Goal: Check status: Check status

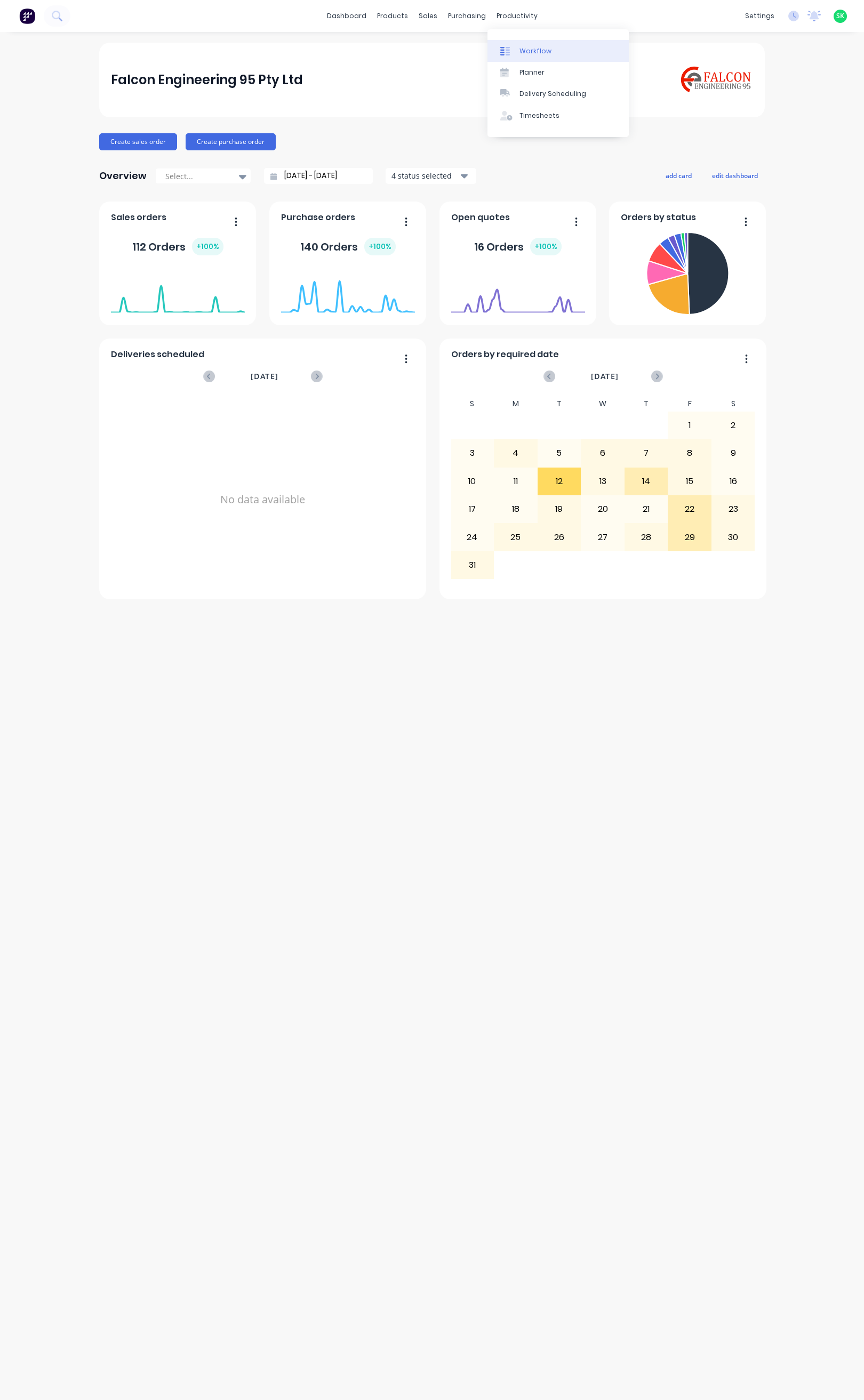
click at [521, 52] on div "Workflow" at bounding box center [535, 51] width 32 height 10
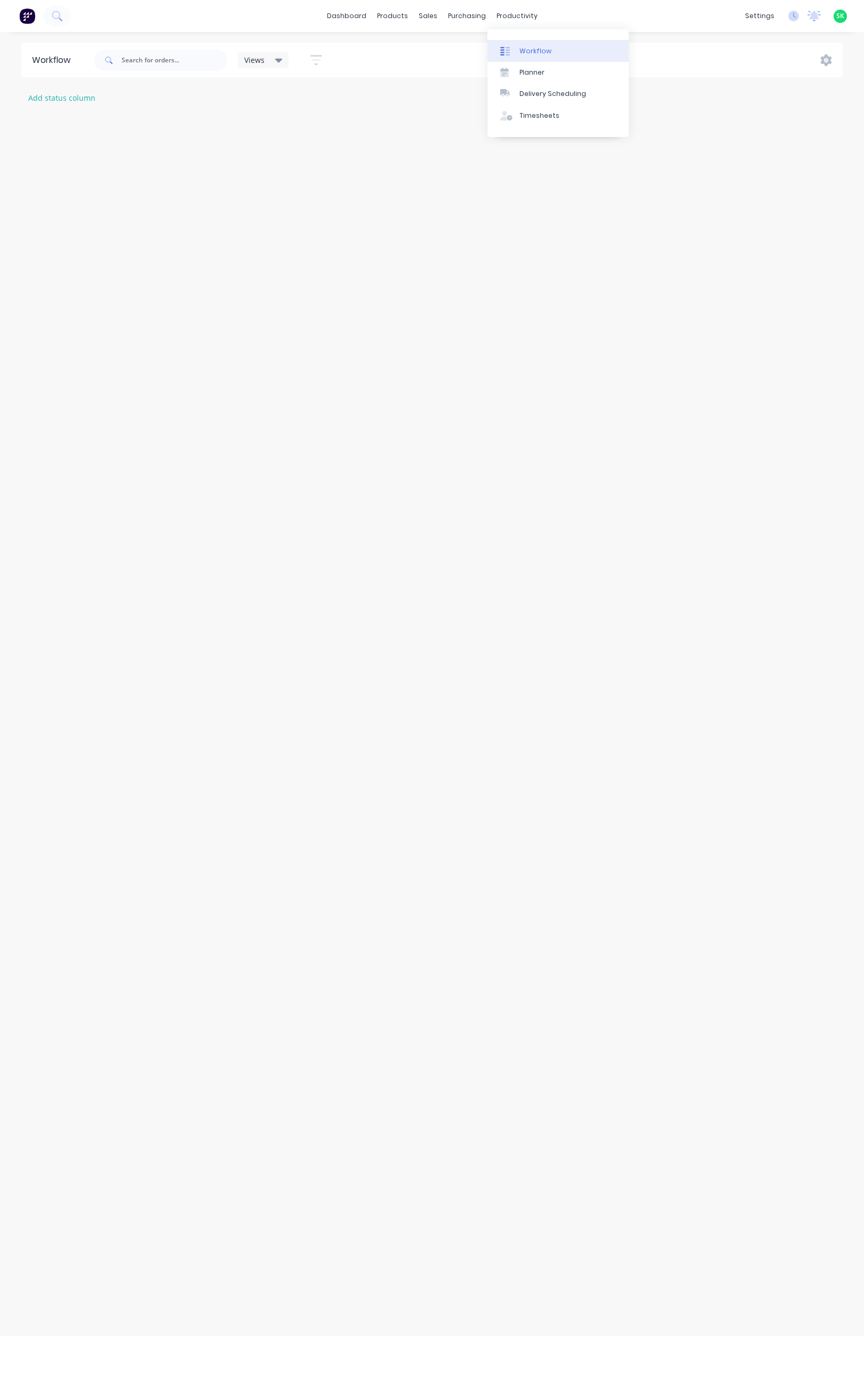
click at [511, 47] on div at bounding box center [508, 51] width 16 height 10
click at [150, 66] on input "text" at bounding box center [174, 60] width 105 height 22
click at [441, 43] on link "Sales Orders" at bounding box center [484, 50] width 141 height 22
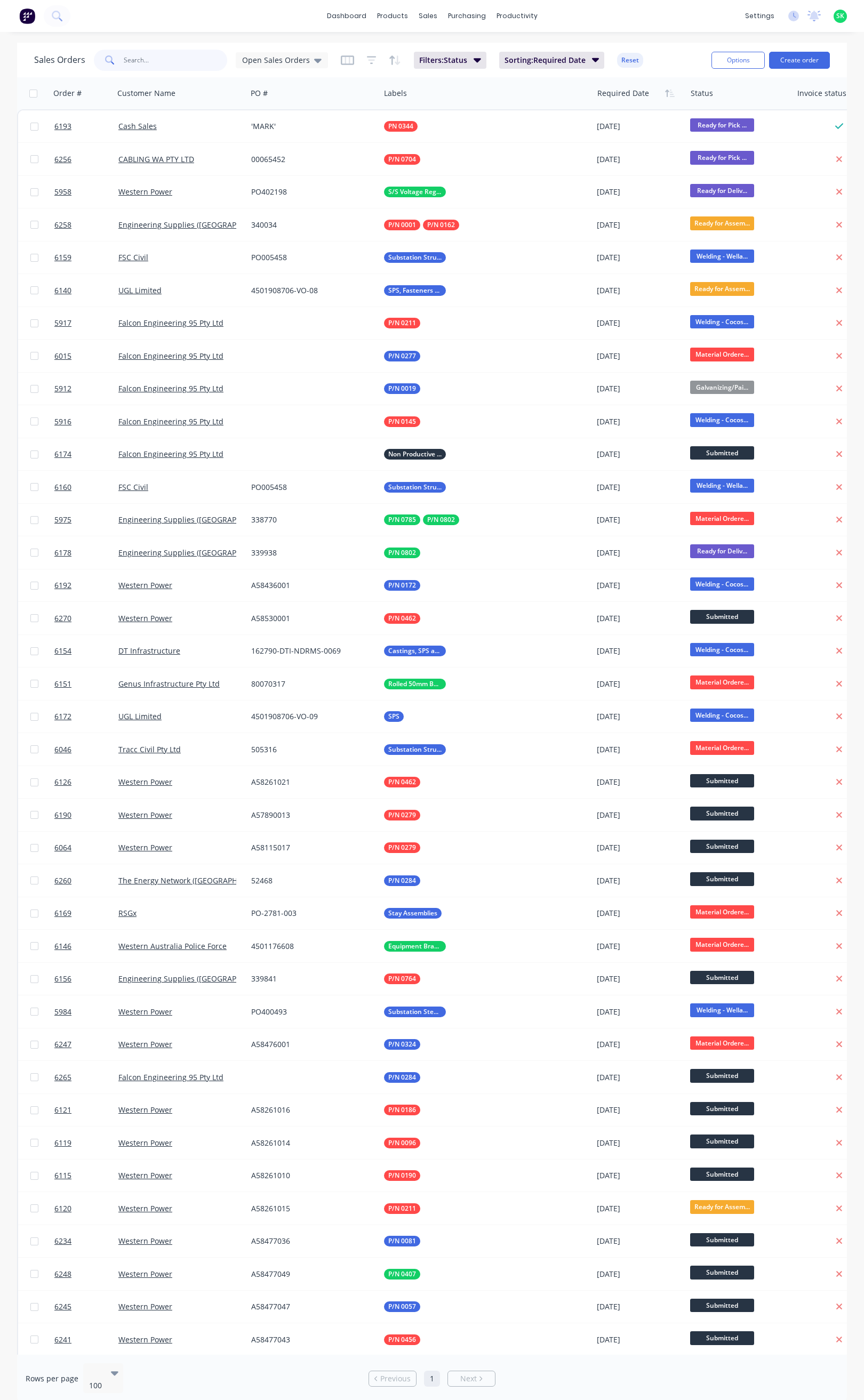
click at [161, 64] on input "text" at bounding box center [175, 60] width 104 height 22
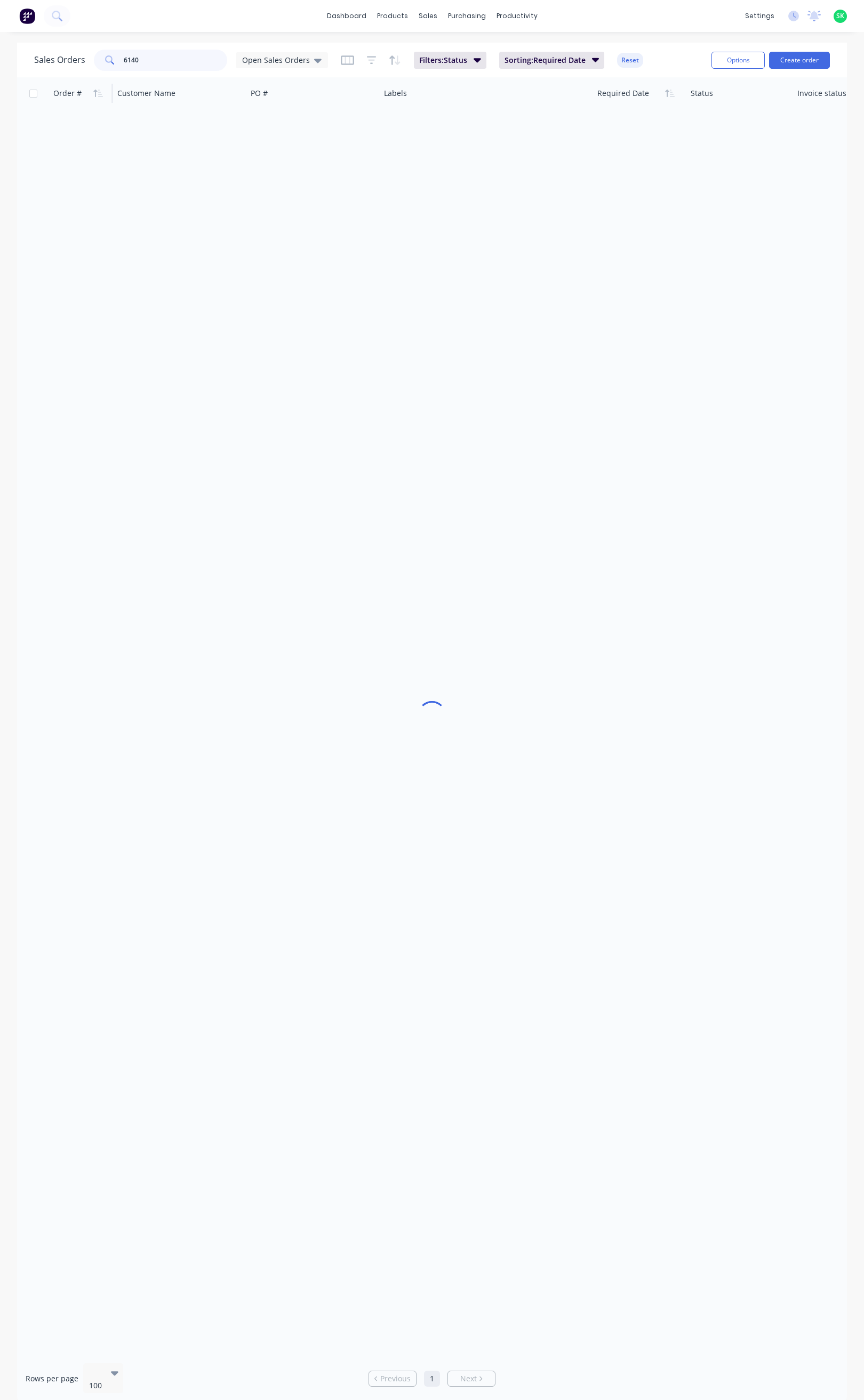
type input "6140"
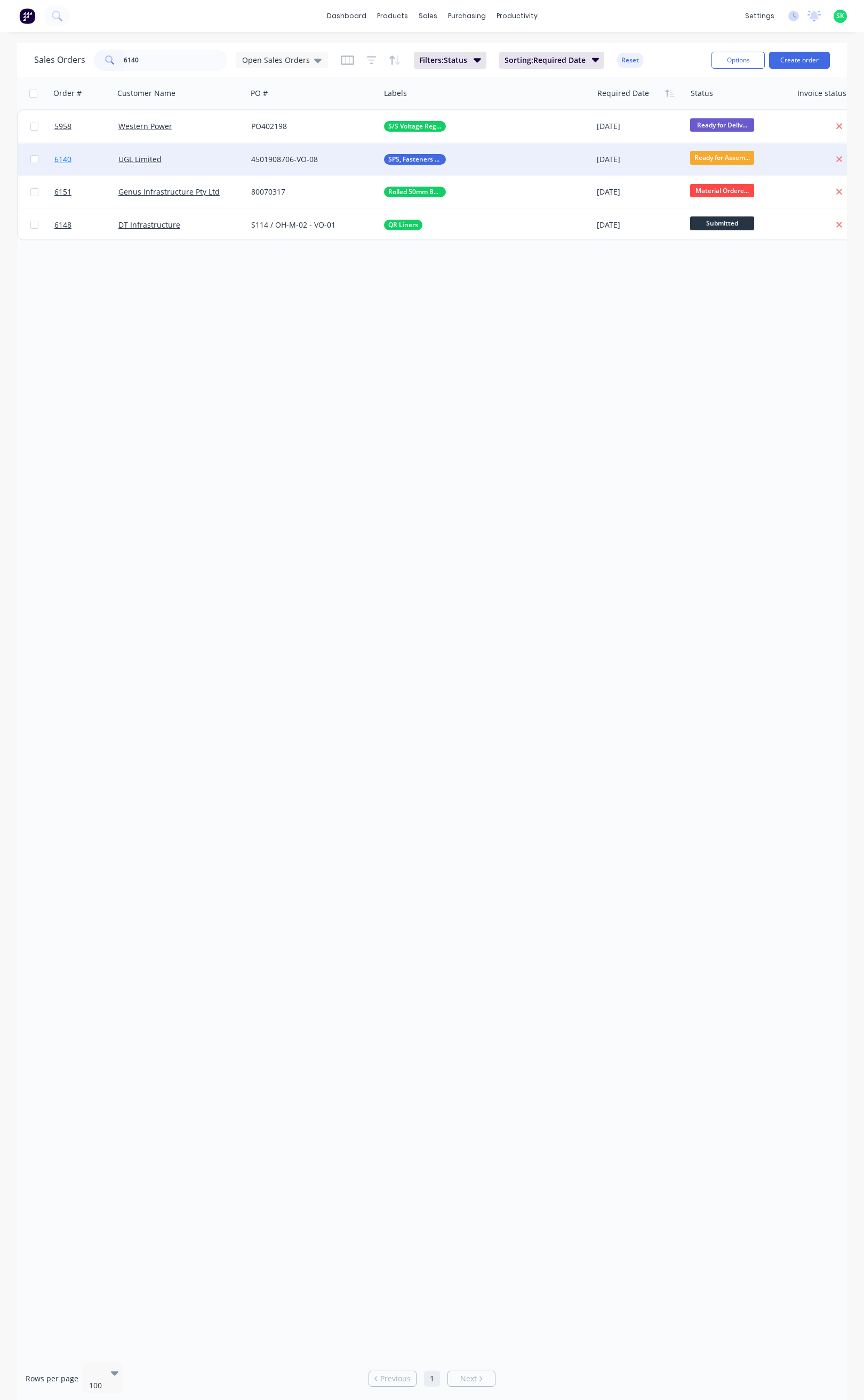
click at [62, 156] on span "6140" at bounding box center [63, 159] width 17 height 10
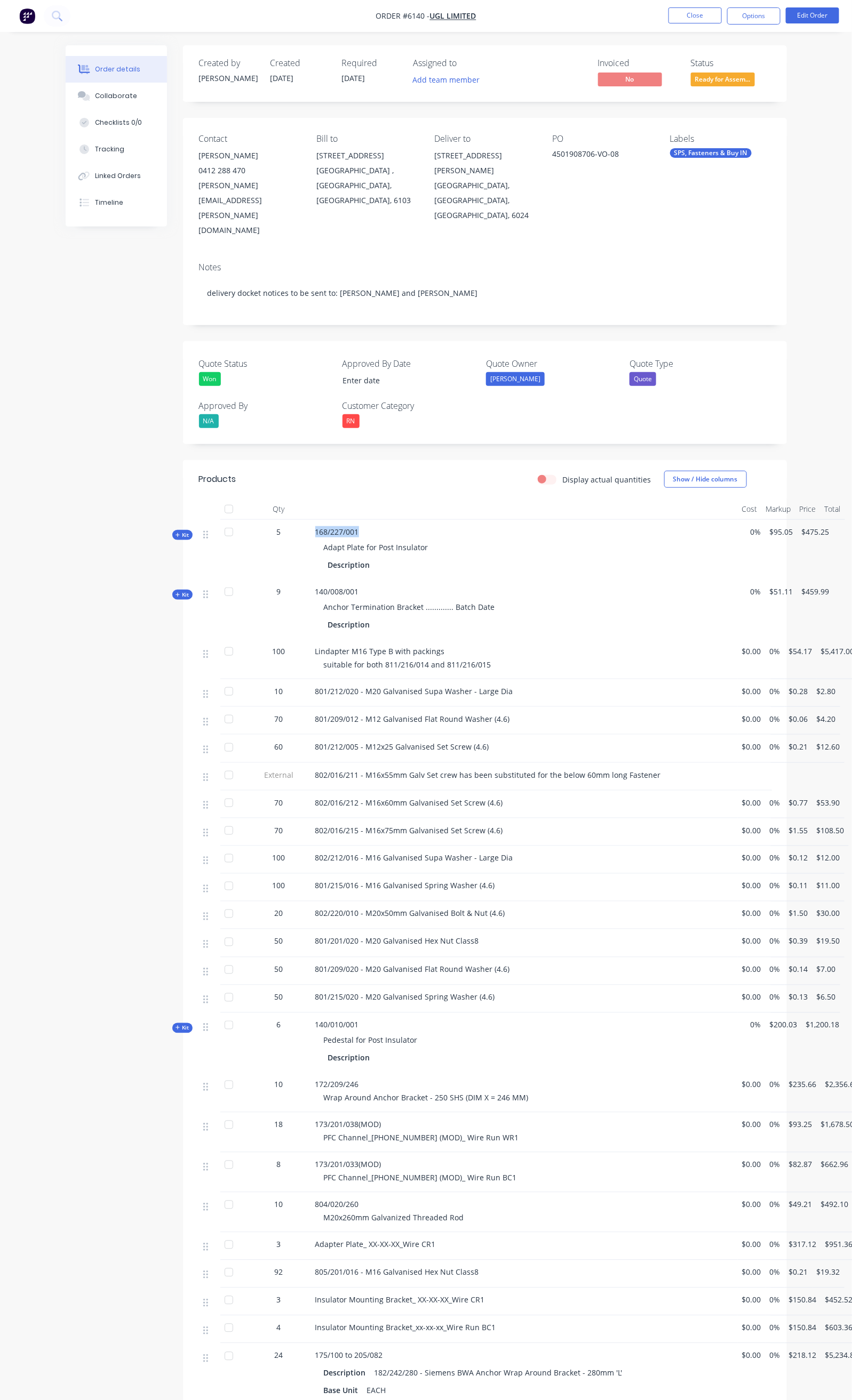
drag, startPoint x: 258, startPoint y: 490, endPoint x: 307, endPoint y: 488, distance: 49.0
click at [311, 520] on div "168/227/001 Adapt Plate for Post Insulator Description" at bounding box center [524, 550] width 426 height 60
copy span "168/227/001"
drag, startPoint x: 257, startPoint y: 547, endPoint x: 311, endPoint y: 549, distance: 54.0
click at [311, 580] on div "140/008/001 Anchor Termination Bracket ............. Batch Date Description" at bounding box center [524, 610] width 426 height 60
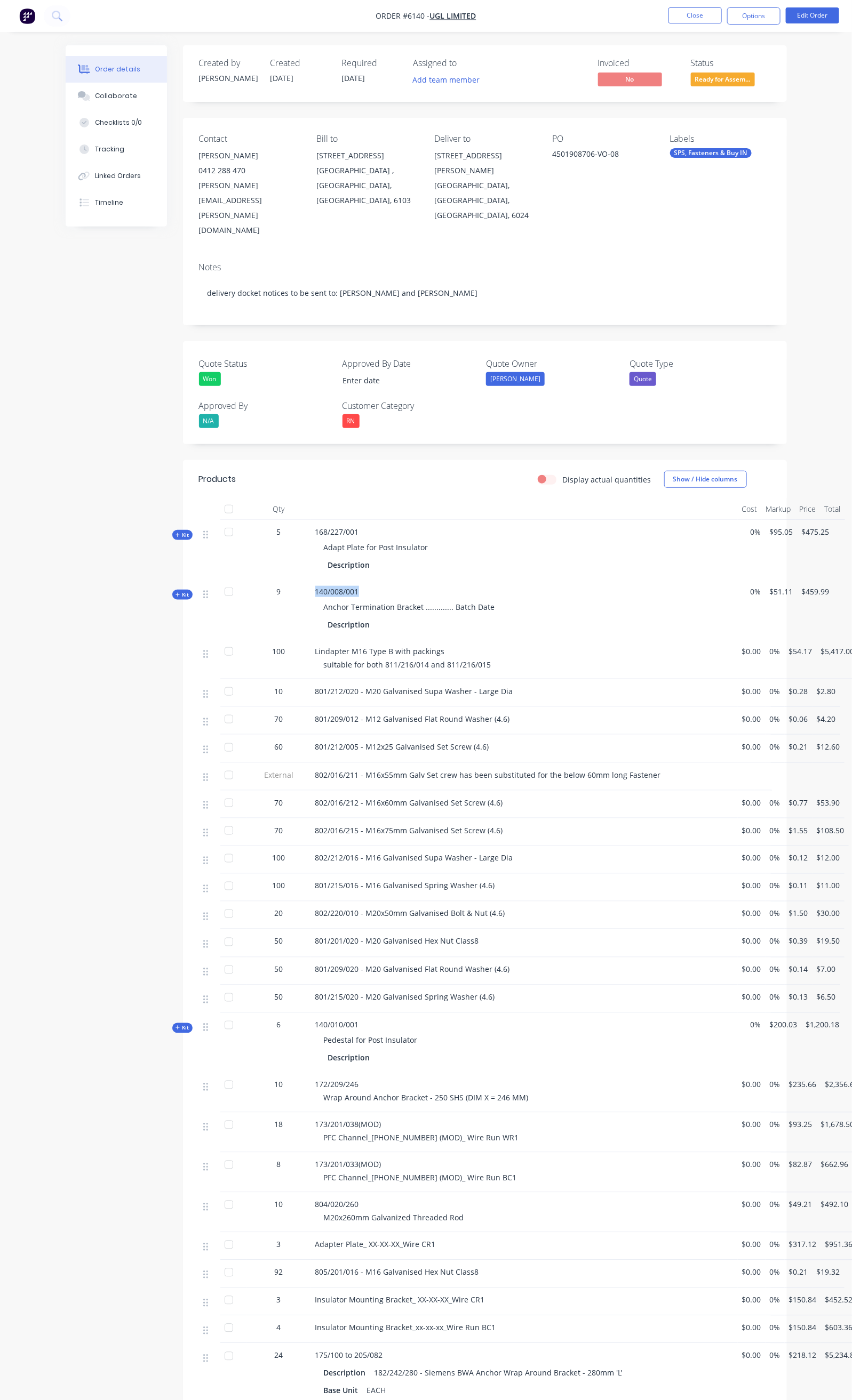
copy span "140/008/001"
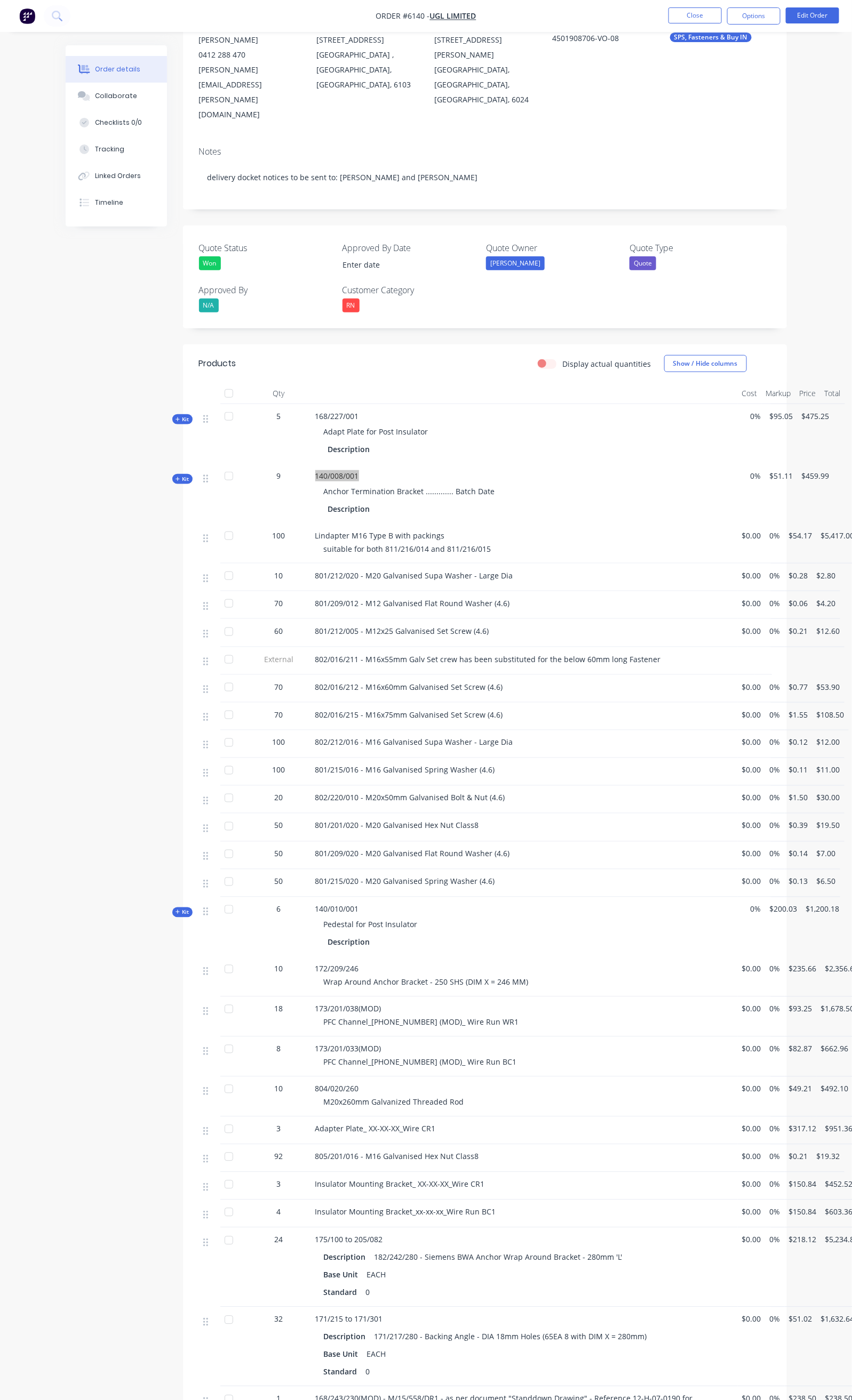
scroll to position [160, 0]
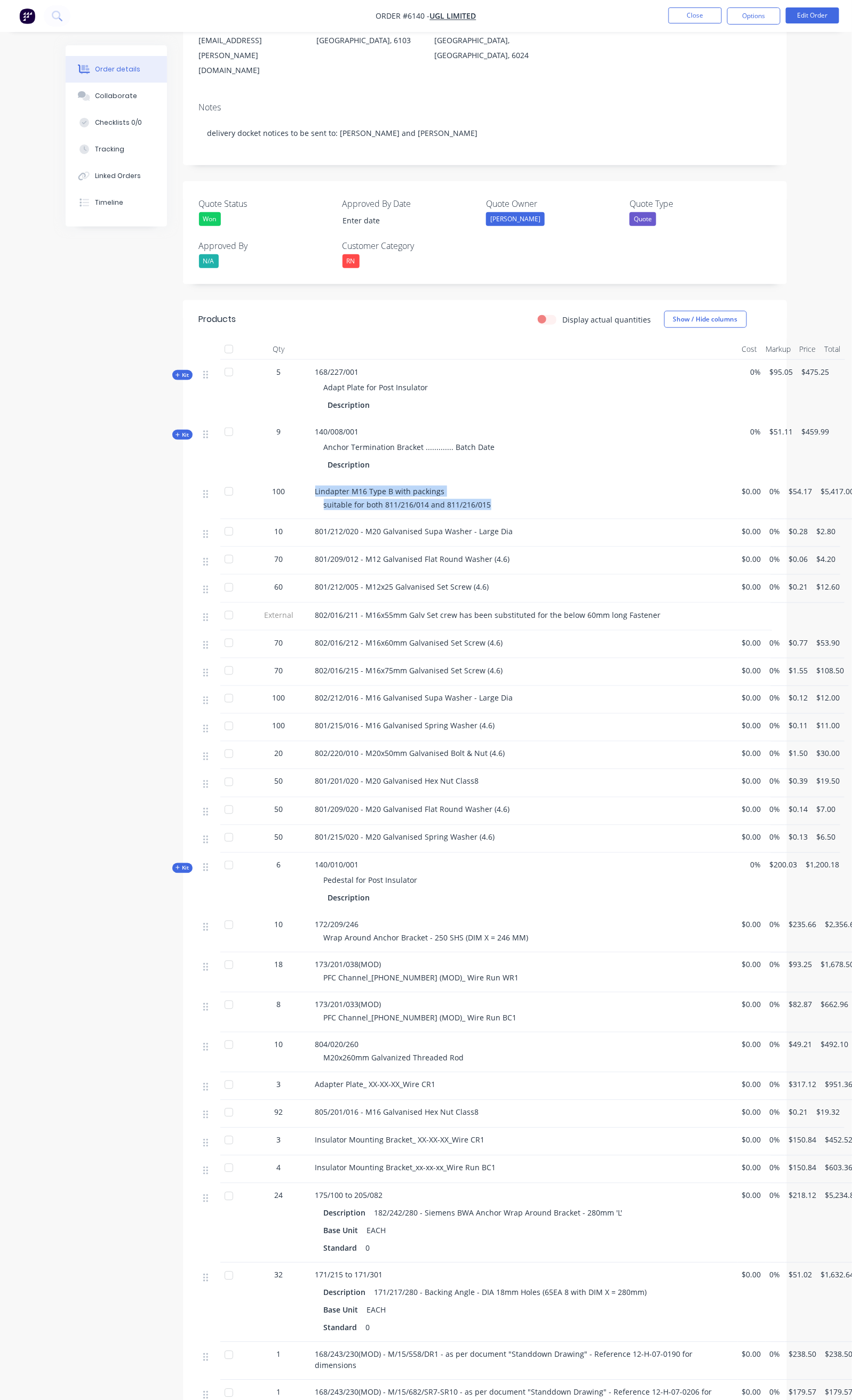
drag, startPoint x: 260, startPoint y: 446, endPoint x: 435, endPoint y: 462, distance: 175.7
click at [435, 479] on div "Lindapter M16 Type B with packings suitable for both 811/216/014 and 811/216/015" at bounding box center [524, 499] width 426 height 40
copy div "Lindapter M16 Type B with packings suitable for both 811/216/014 and 811/216/015"
drag, startPoint x: 220, startPoint y: 484, endPoint x: 258, endPoint y: 485, distance: 38.0
click at [258, 519] on div "10 801/212/020 - M20 Galvanised Supa Washer - Large Dia $0.00 0% $0.28 $2.80" at bounding box center [485, 532] width 571 height 28
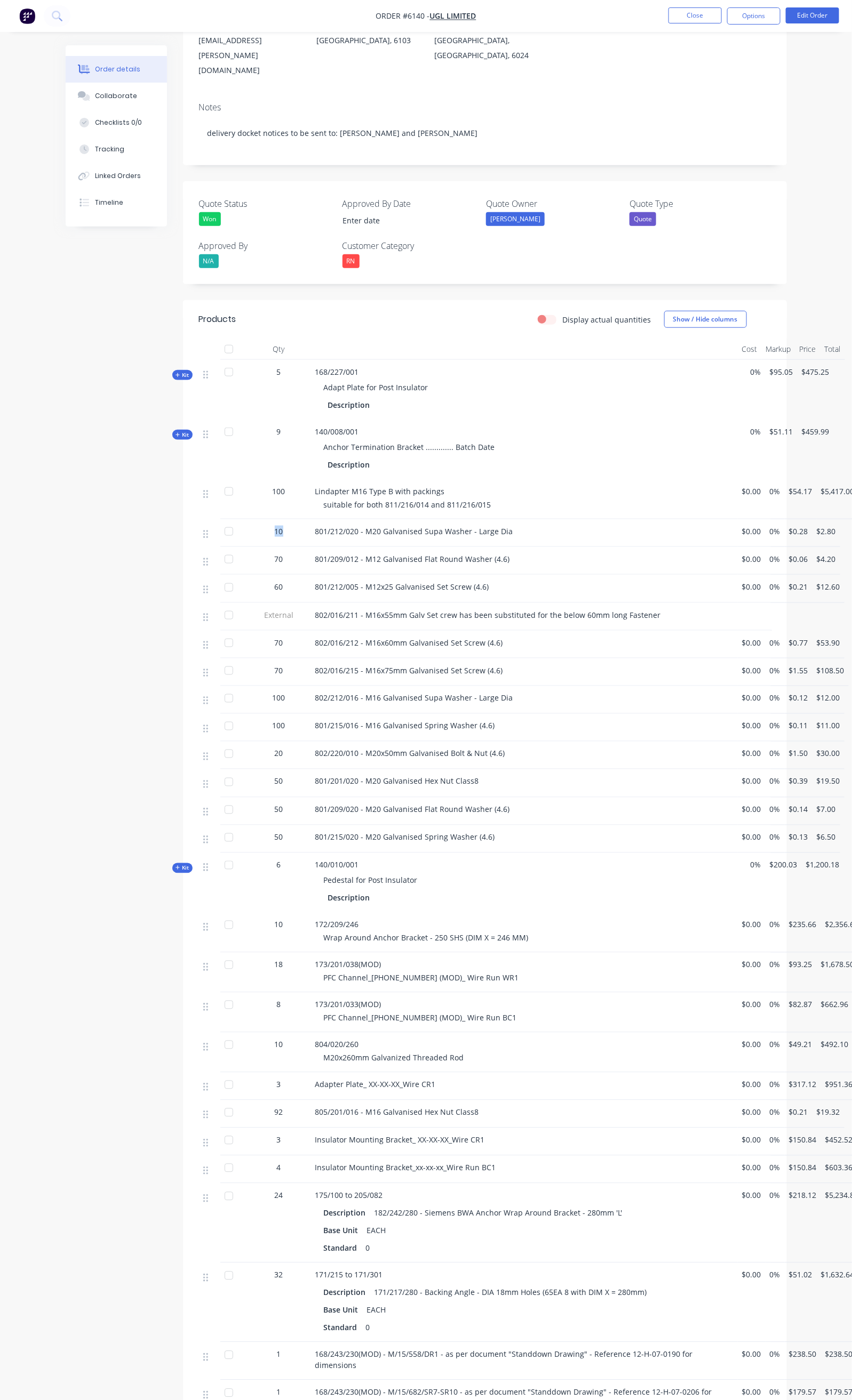
click at [315, 526] on span "801/212/020 - M20 Galvanised Supa Washer - Large Dia" at bounding box center [414, 532] width 198 height 10
drag, startPoint x: 261, startPoint y: 488, endPoint x: 454, endPoint y: 487, distance: 193.0
click at [454, 526] on div "801/212/020 - M20 Galvanised Supa Washer - Large Dia" at bounding box center [524, 531] width 418 height 11
copy span "801/212/020 - M20 Galvanised Supa Washer - Large Dia"
drag, startPoint x: 274, startPoint y: 514, endPoint x: 452, endPoint y: 512, distance: 178.0
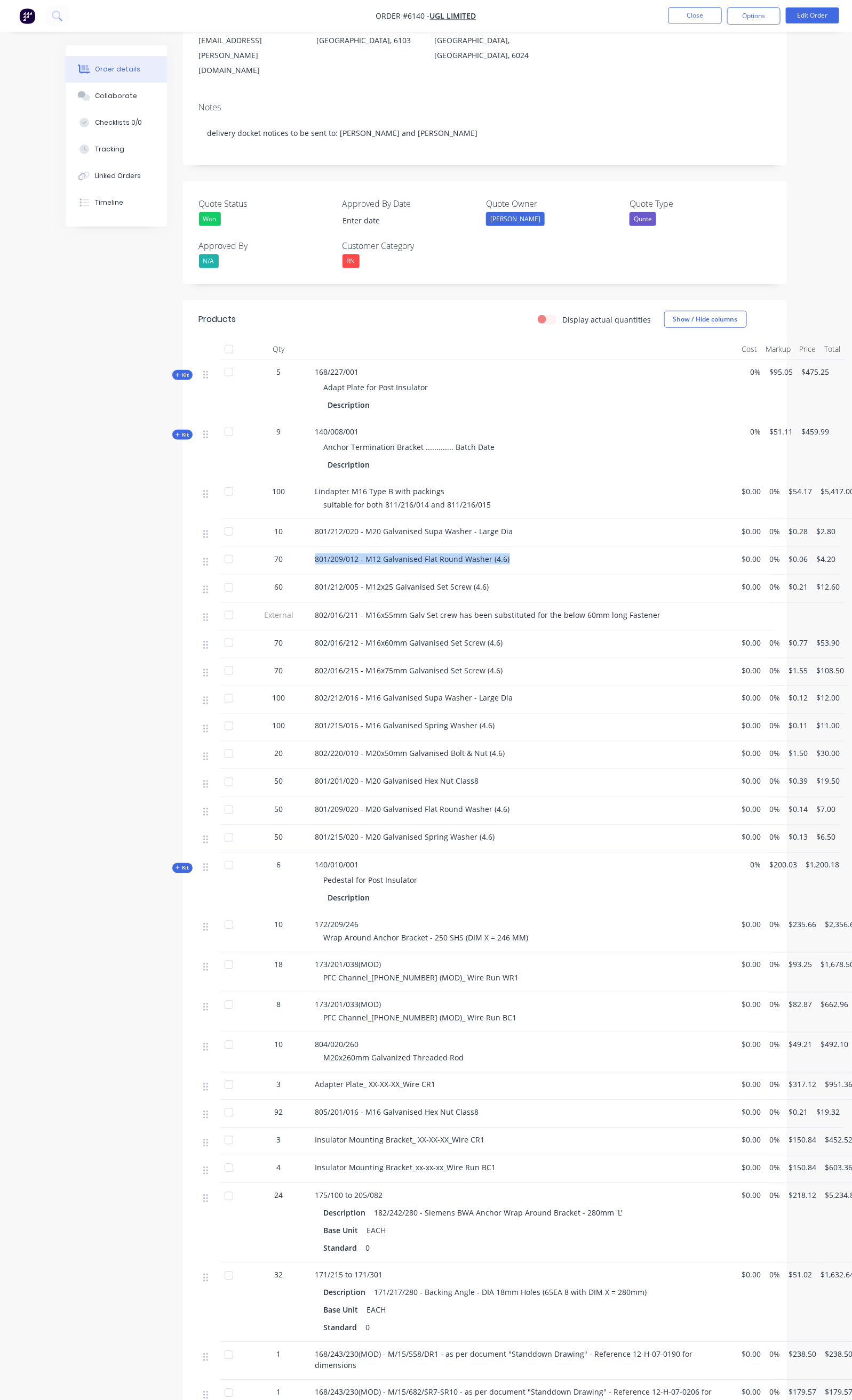
click at [452, 547] on div "801/209/012 - M12 Galvanised Flat Round Washer (4.6)" at bounding box center [524, 561] width 426 height 28
copy span "801/209/012 - M12 Galvanised Flat Round Washer (4.6)"
drag, startPoint x: 261, startPoint y: 546, endPoint x: 441, endPoint y: 547, distance: 180.0
click at [441, 581] on div "801/212/005 - M12x25 Galvanised Set Screw (4.6)" at bounding box center [524, 586] width 418 height 11
copy span "801/212/005 - M12x25 Galvanised Set Screw (4.6)"
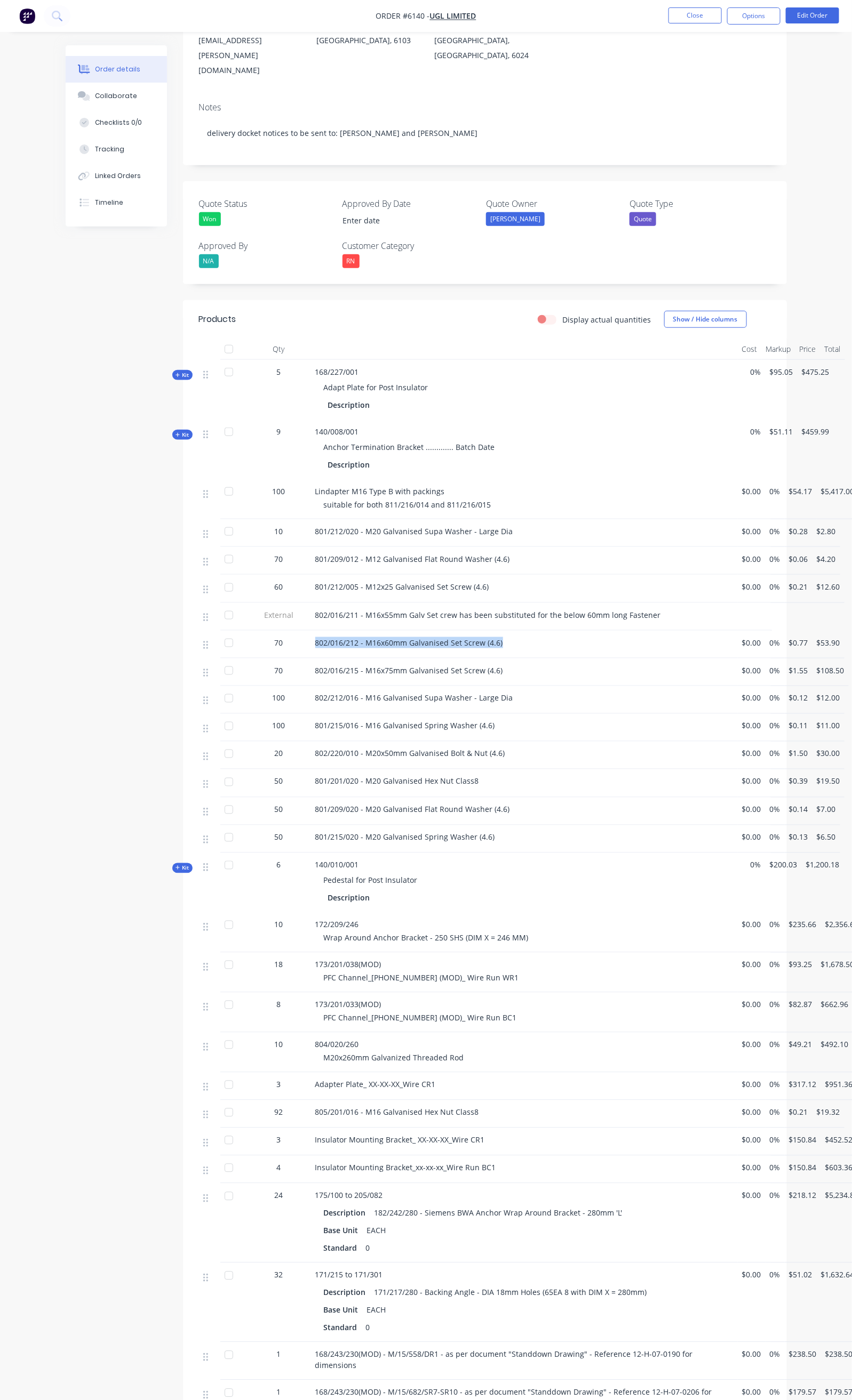
drag, startPoint x: 261, startPoint y: 604, endPoint x: 443, endPoint y: 600, distance: 182.0
click at [443, 638] on span "802/016/212 - M16x60mm Galvanised Set Screw (4.6)" at bounding box center [408, 643] width 188 height 10
copy span "802/016/212 - M16x60mm Galvanised Set Screw (4.6)"
drag, startPoint x: 261, startPoint y: 629, endPoint x: 450, endPoint y: 629, distance: 189.0
click at [450, 665] on div "802/016/215 - M16x75mm Galvanised Set Screw (4.6)" at bounding box center [524, 670] width 418 height 11
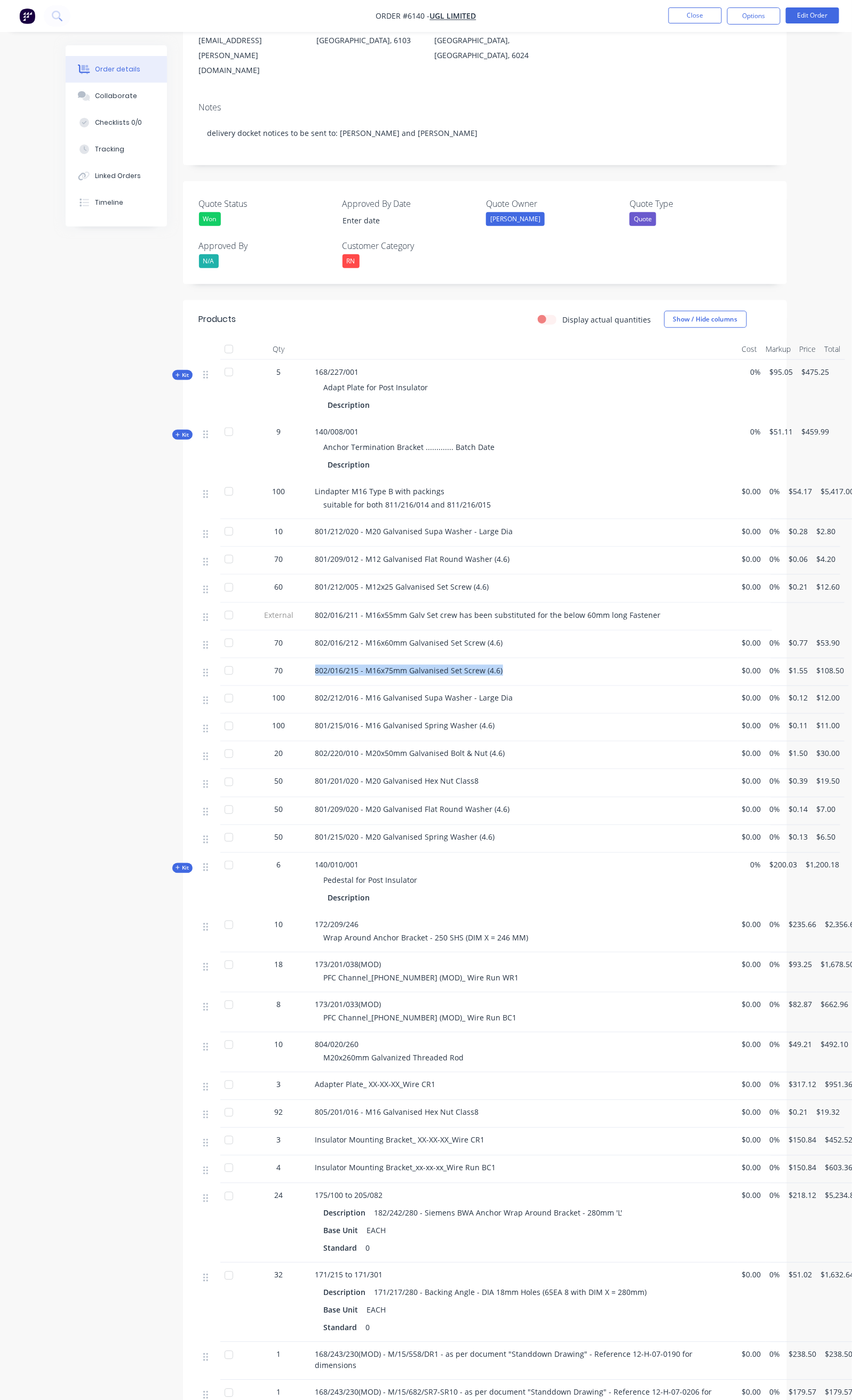
copy span "802/016/215 - M16x75mm Galvanised Set Screw (4.6)"
drag, startPoint x: 261, startPoint y: 660, endPoint x: 454, endPoint y: 659, distance: 193.0
click at [453, 693] on div "802/212/016 - M16 Galvanised Supa Washer - Large Dia" at bounding box center [524, 698] width 418 height 11
copy span "802/212/016 - M16 Galvanised Supa Washer - Large Dia"
drag, startPoint x: 268, startPoint y: 685, endPoint x: 306, endPoint y: 687, distance: 38.1
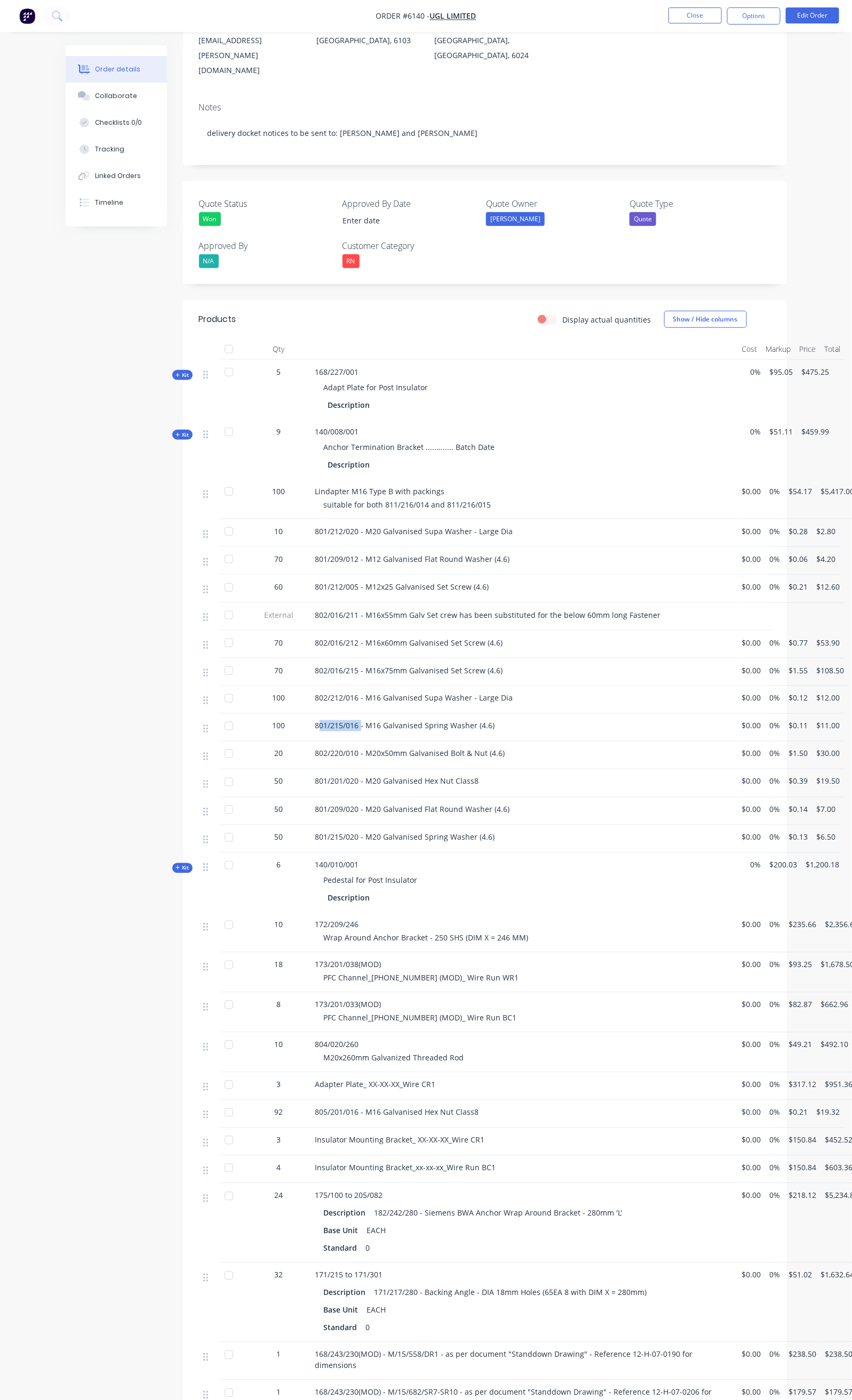
click at [315, 721] on span "801/215/016 - M16 Galvanised Spring Washer (4.6)" at bounding box center [405, 726] width 180 height 10
drag, startPoint x: 263, startPoint y: 687, endPoint x: 437, endPoint y: 691, distance: 174.0
click at [437, 720] on div "801/215/016 - M16 Galvanised Spring Washer (4.6)" at bounding box center [524, 725] width 418 height 11
copy span "801/215/016 - M16 Galvanised Spring Washer (4.6)"
drag, startPoint x: 257, startPoint y: 716, endPoint x: 447, endPoint y: 731, distance: 190.6
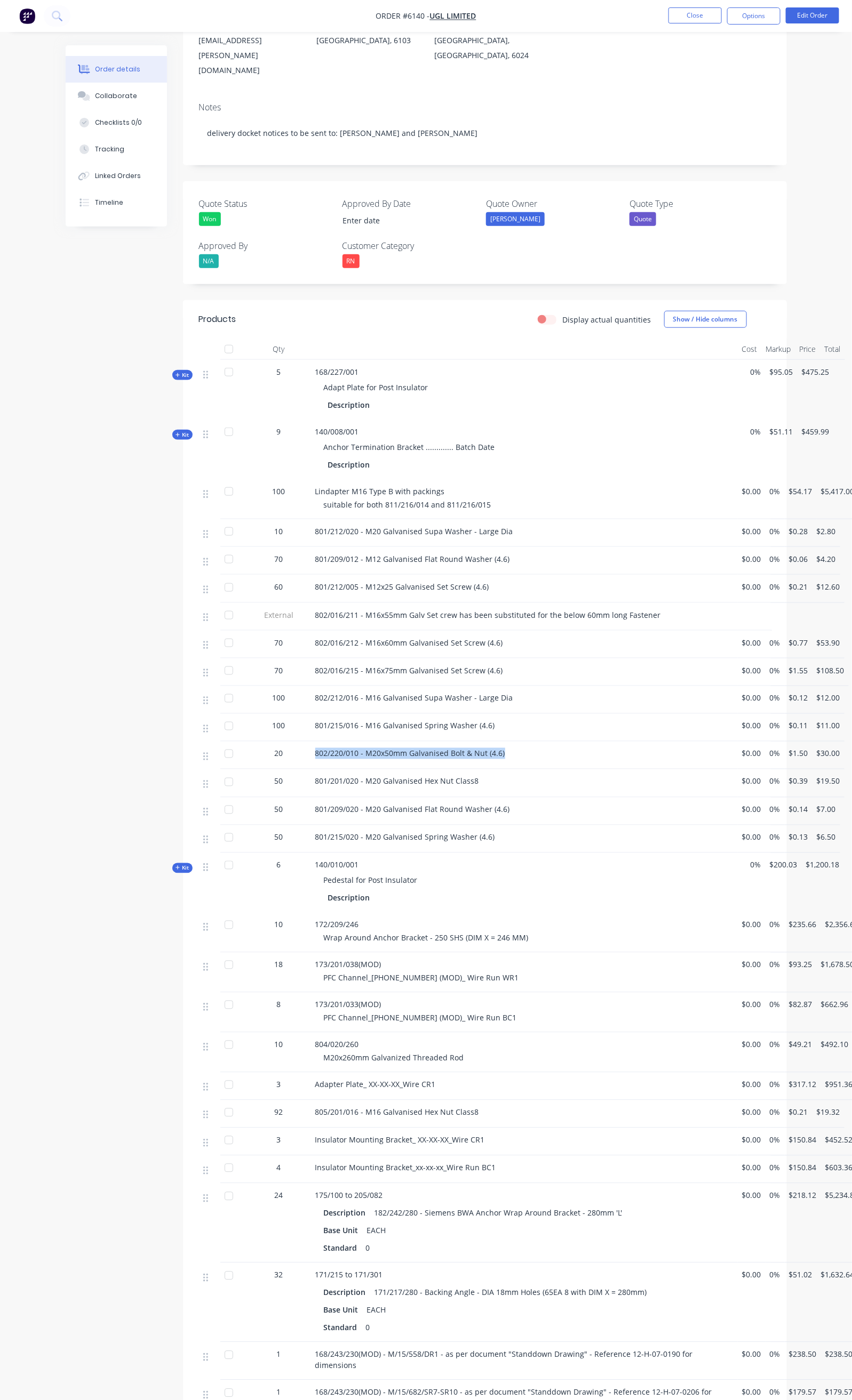
click at [447, 742] on div "802/220/010 - M20x50mm Galvanised Bolt & Nut (4.6)" at bounding box center [524, 755] width 426 height 28
drag, startPoint x: 257, startPoint y: 747, endPoint x: 424, endPoint y: 752, distance: 167.1
click at [424, 770] on div "801/201/020 - M20 Galvanised Hex Nut Class8" at bounding box center [524, 783] width 426 height 28
drag, startPoint x: 257, startPoint y: 776, endPoint x: 456, endPoint y: 778, distance: 199.0
click at [456, 798] on div "801/209/020 - M20 Galvanised Flat Round Washer (4.6)" at bounding box center [524, 811] width 426 height 28
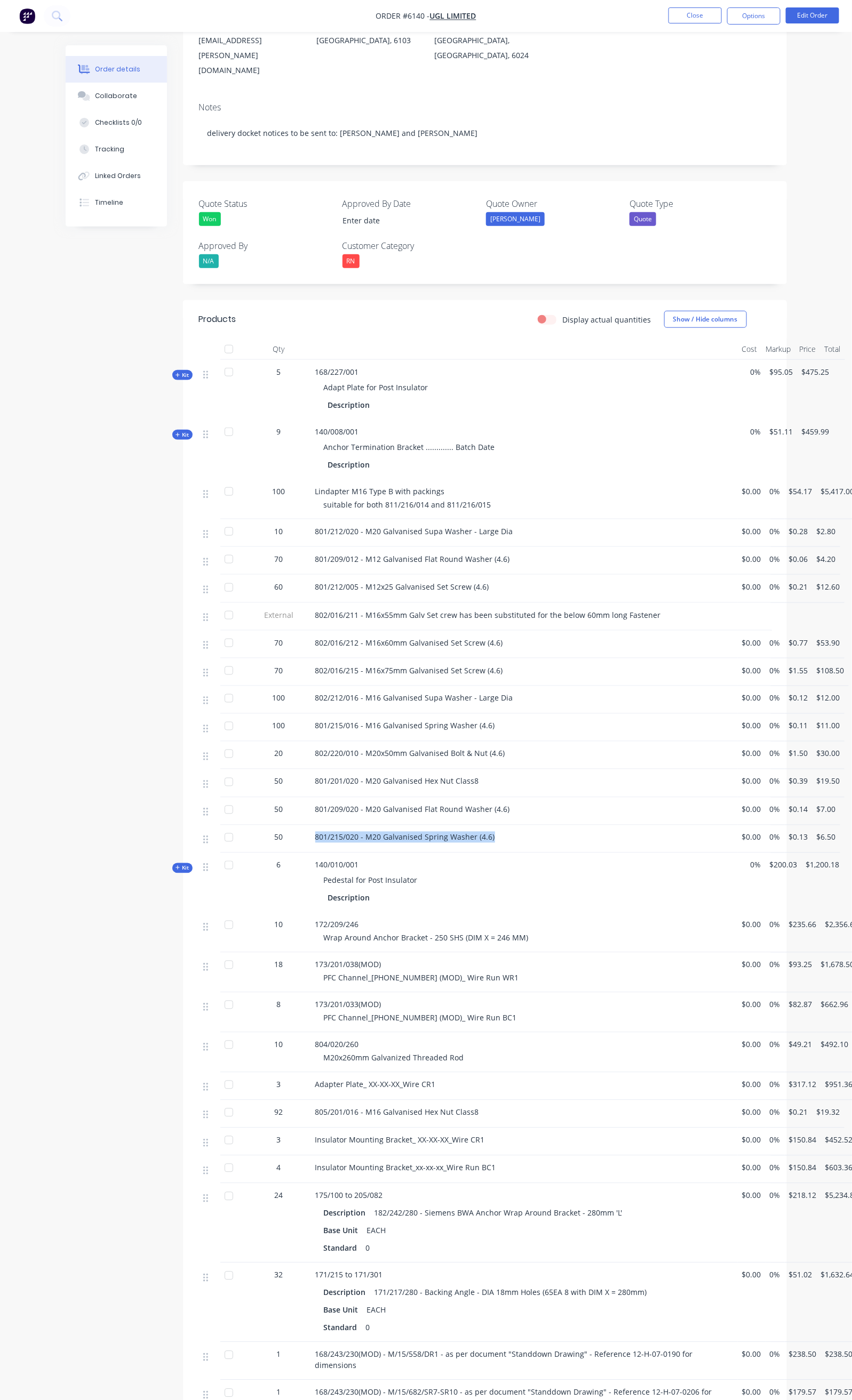
drag, startPoint x: 257, startPoint y: 799, endPoint x: 445, endPoint y: 803, distance: 188.0
click at [445, 826] on div "801/215/020 - M20 Galvanised Spring Washer (4.6)" at bounding box center [524, 839] width 426 height 28
drag, startPoint x: 261, startPoint y: 832, endPoint x: 304, endPoint y: 832, distance: 43.0
click at [315, 860] on span "140/010/001" at bounding box center [337, 865] width 43 height 10
drag, startPoint x: 272, startPoint y: 891, endPoint x: 469, endPoint y: 907, distance: 197.6
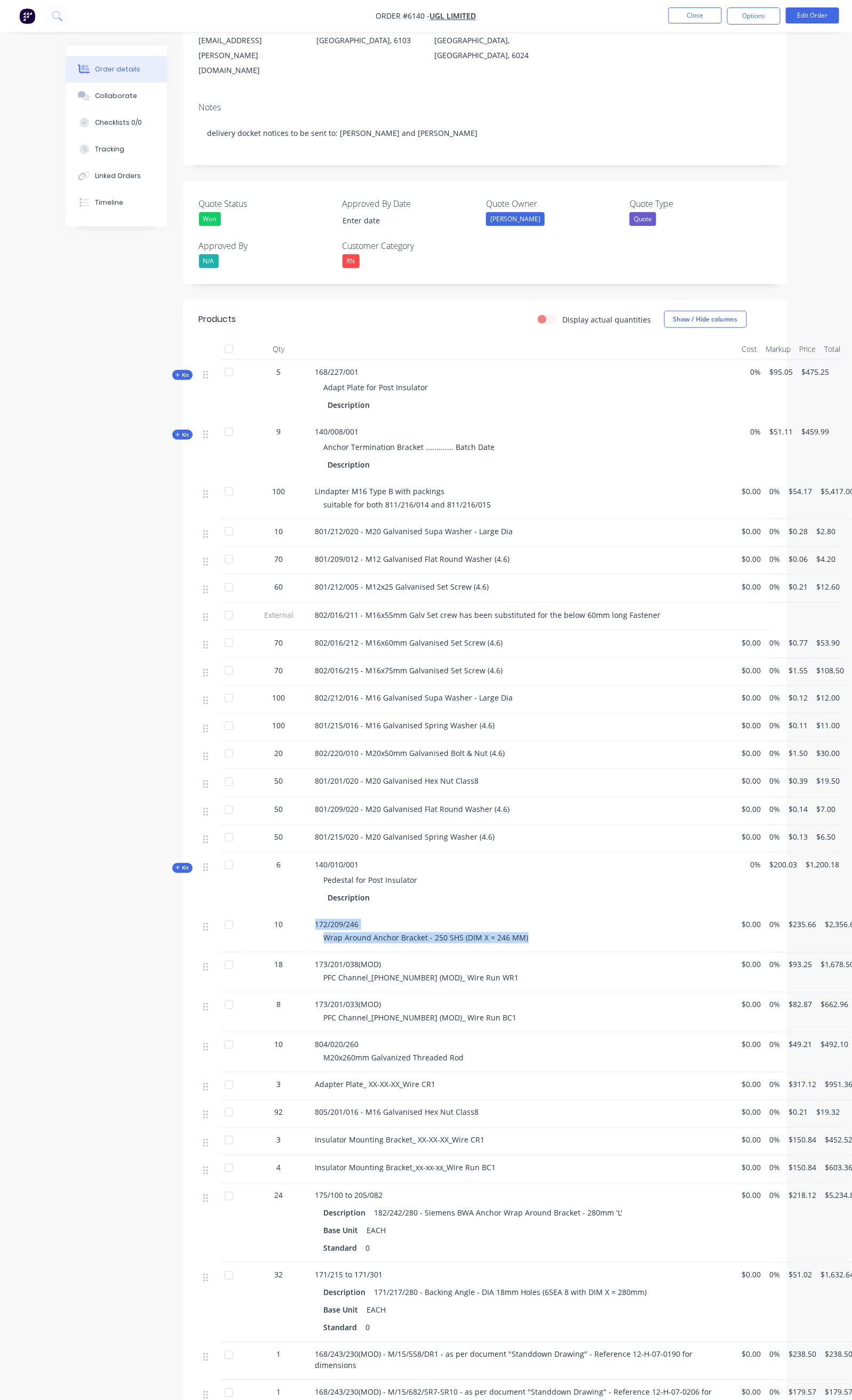
click at [469, 913] on div "172/209/246 Wrap Around Anchor Bracket - 250 SHS (DIM X = 246 MM)" at bounding box center [524, 933] width 426 height 40
drag, startPoint x: 261, startPoint y: 934, endPoint x: 451, endPoint y: 949, distance: 190.6
click at [451, 953] on div "173/201/038(MOD) PFC Channel_[PHONE_NUMBER] (MOD)_ Wire Run WR1" at bounding box center [524, 972] width 426 height 40
drag, startPoint x: 261, startPoint y: 969, endPoint x: 445, endPoint y: 995, distance: 185.8
click at [445, 995] on div "173/201/033(MOD) PFC Channel_[PHONE_NUMBER] (MOD)_ Wire Run BC1" at bounding box center [524, 1013] width 426 height 40
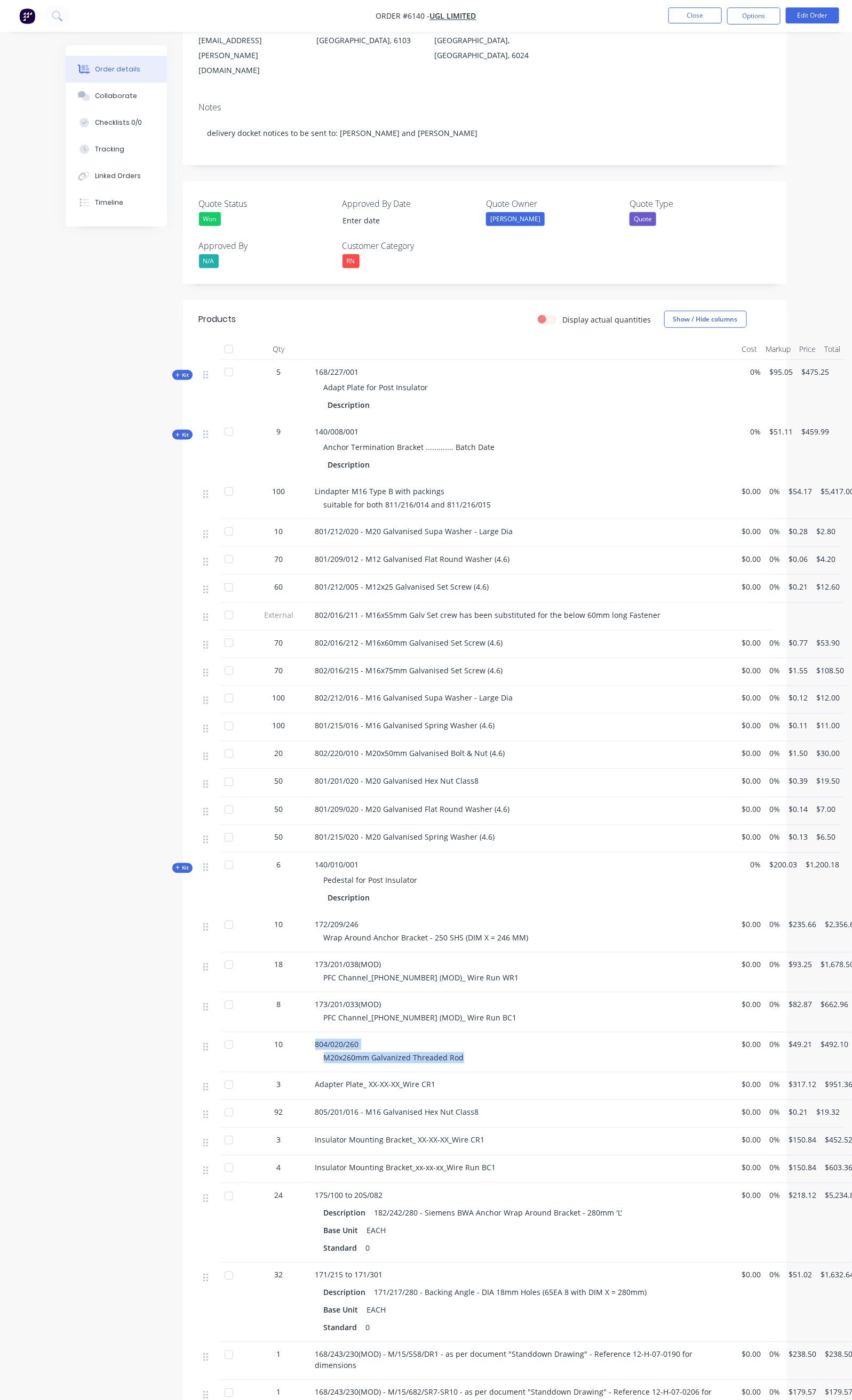
drag, startPoint x: 276, startPoint y: 1014, endPoint x: 410, endPoint y: 1031, distance: 135.1
click at [410, 1033] on div "804/020/260 M20x260mm Galvanized Threaded Rod" at bounding box center [524, 1052] width 426 height 40
drag, startPoint x: 254, startPoint y: 1051, endPoint x: 383, endPoint y: 1053, distance: 129.0
click at [383, 1073] on div "3 Adapter Plate_ XX-XX-XX_Wire CR1 $0.00 0% $317.12 $951.36" at bounding box center [485, 1087] width 571 height 28
drag, startPoint x: 256, startPoint y: 1080, endPoint x: 439, endPoint y: 1087, distance: 183.1
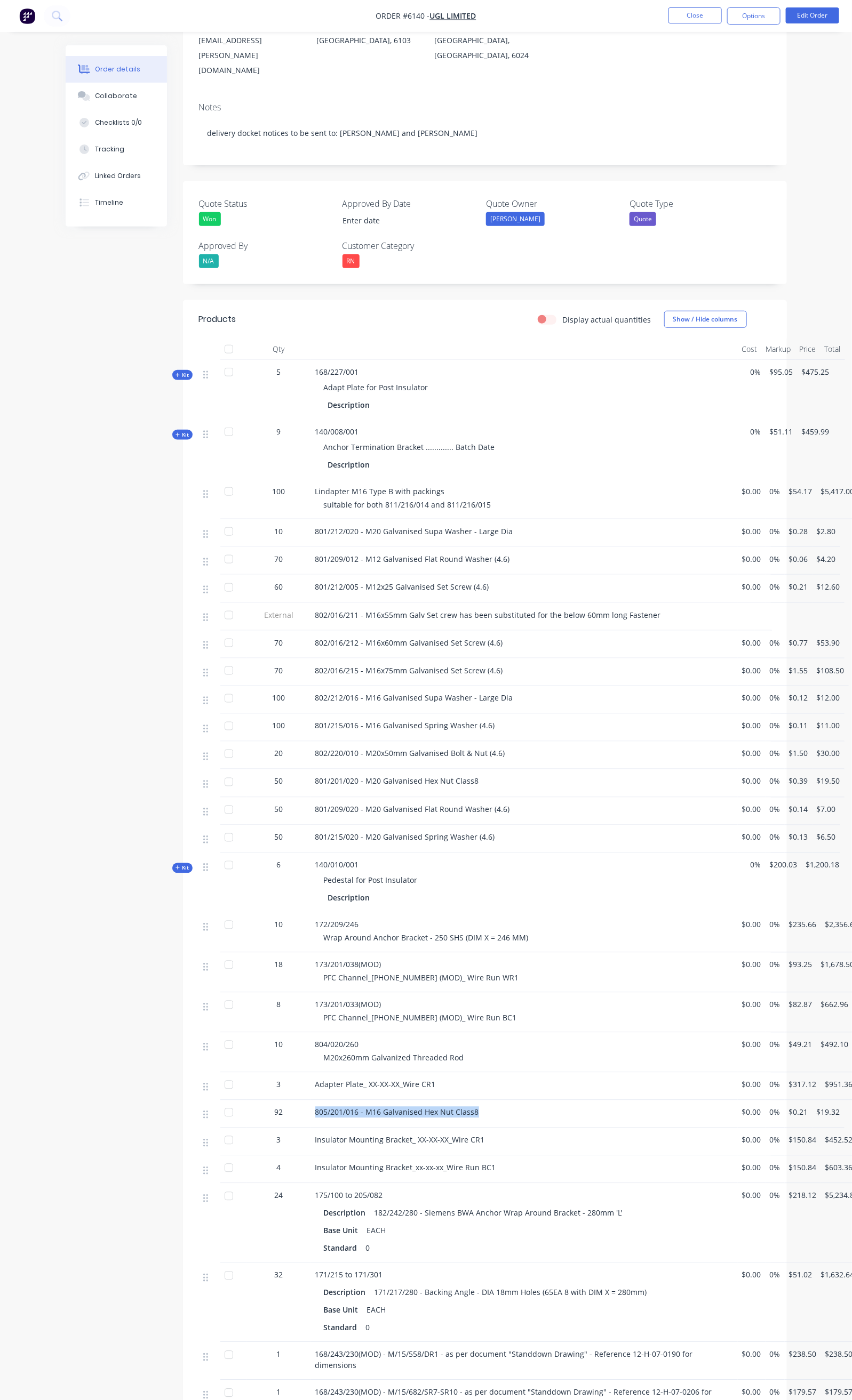
click at [439, 1101] on div "805/201/016 - M16 Galvanised Hex Nut Class8" at bounding box center [524, 1114] width 426 height 28
drag, startPoint x: 276, startPoint y: 1109, endPoint x: 439, endPoint y: 1112, distance: 163.0
click at [439, 1129] on div "Insulator Mounting Bracket_ XX-XX-XX_Wire CR1" at bounding box center [524, 1142] width 426 height 28
drag, startPoint x: 257, startPoint y: 1140, endPoint x: 447, endPoint y: 1140, distance: 190.0
click at [447, 1156] on div "Insulator Mounting Bracket_xx-xx-xx_Wire Run BC1" at bounding box center [524, 1170] width 426 height 28
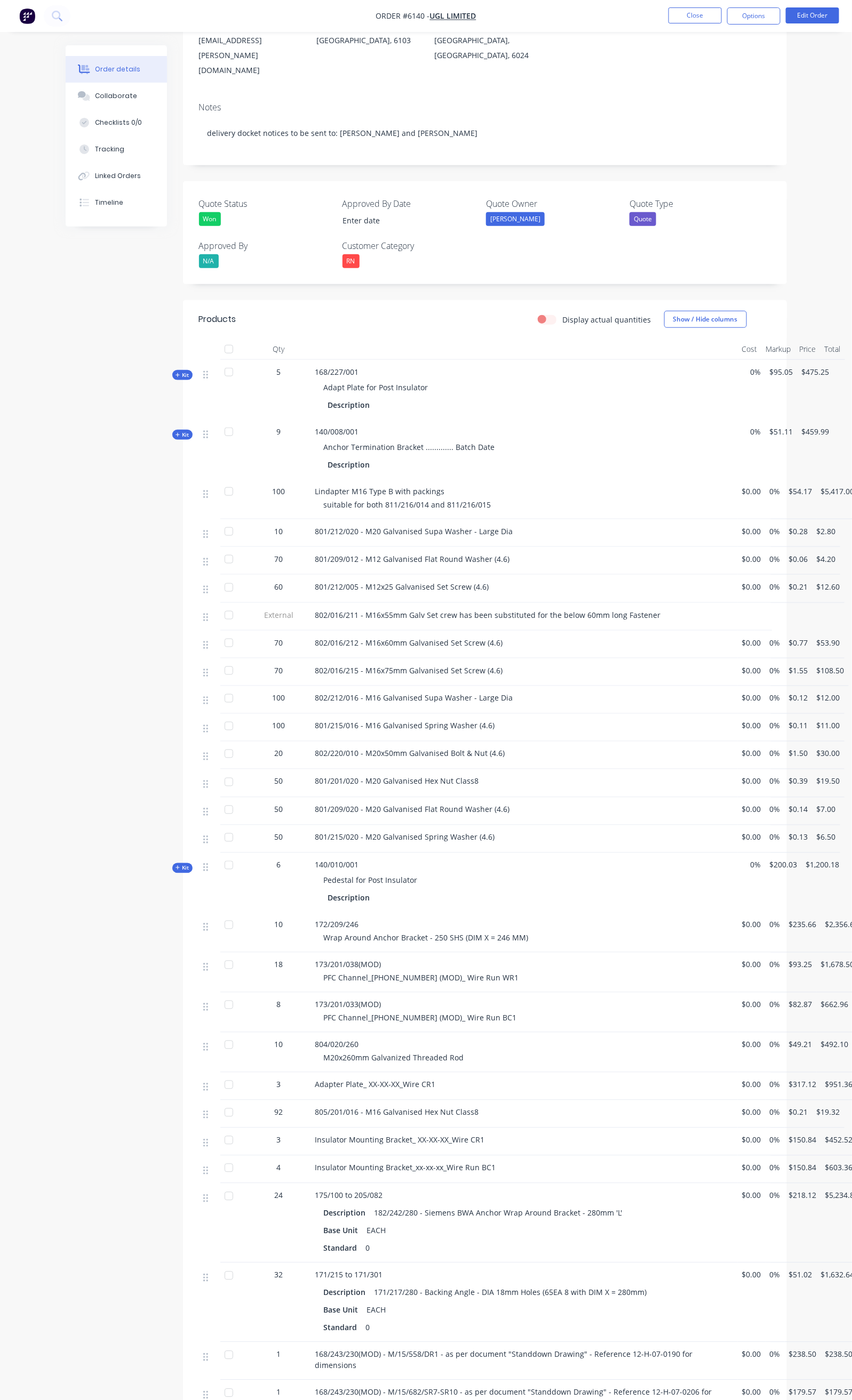
drag, startPoint x: 260, startPoint y: 1165, endPoint x: 260, endPoint y: 1171, distance: 6.0
click at [311, 1184] on div "175/100 to 205/082 Description 182/242/280 - Siemens BWA Anchor Wrap Around Bra…" at bounding box center [524, 1224] width 426 height 79
drag, startPoint x: 319, startPoint y: 1182, endPoint x: 564, endPoint y: 1182, distance: 245.0
click at [564, 1206] on div "182/242/280 - Siemens BWA Anchor Wrap Around Bracket - 280mm 'L'" at bounding box center [498, 1213] width 257 height 16
drag, startPoint x: 319, startPoint y: 1262, endPoint x: 622, endPoint y: 1264, distance: 303.0
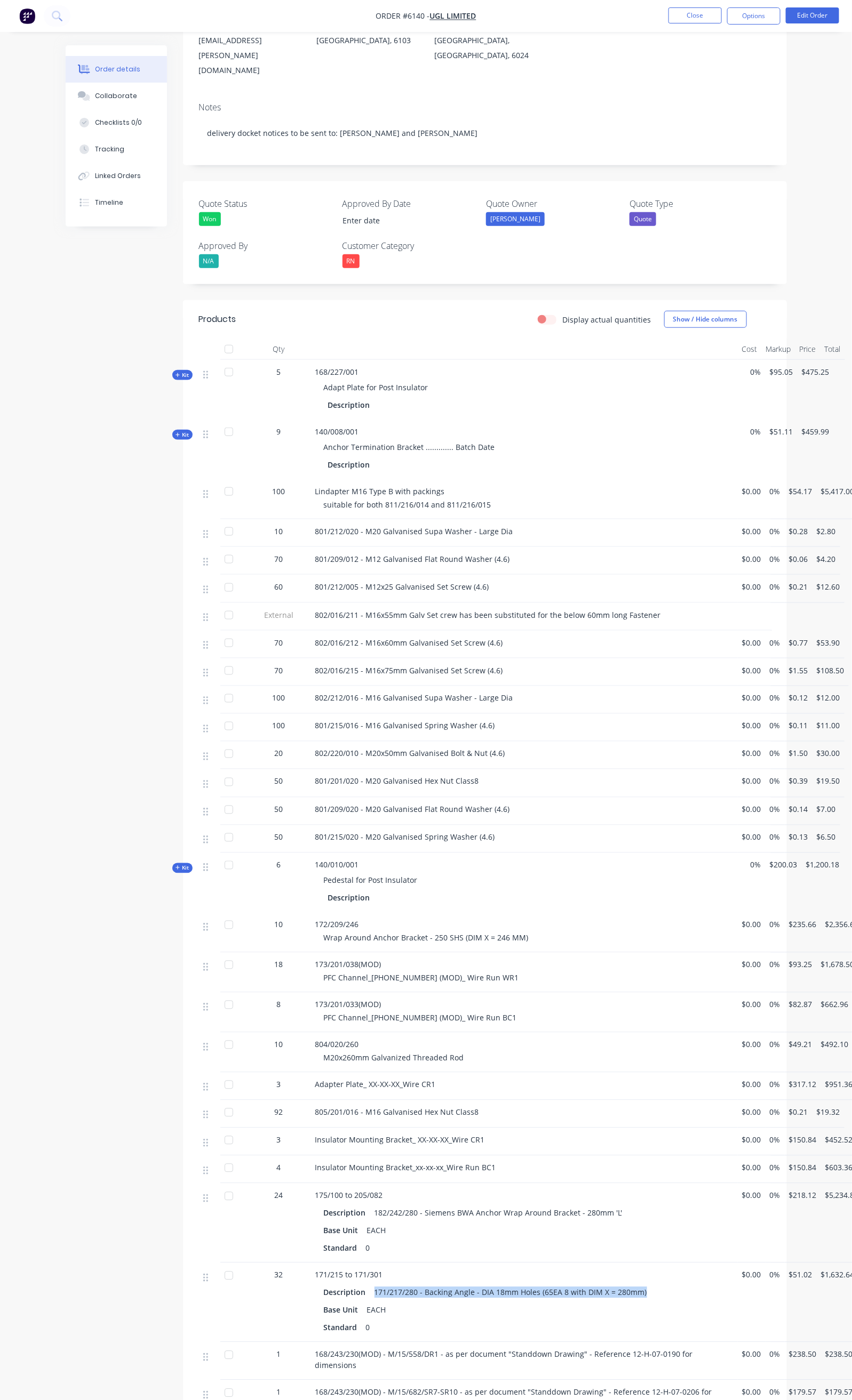
click at [622, 1285] on div "Description 171/217/280 - Backing Angle - DIA 18mm Holes (65EA 8 with DIM X = 2…" at bounding box center [524, 1292] width 401 height 16
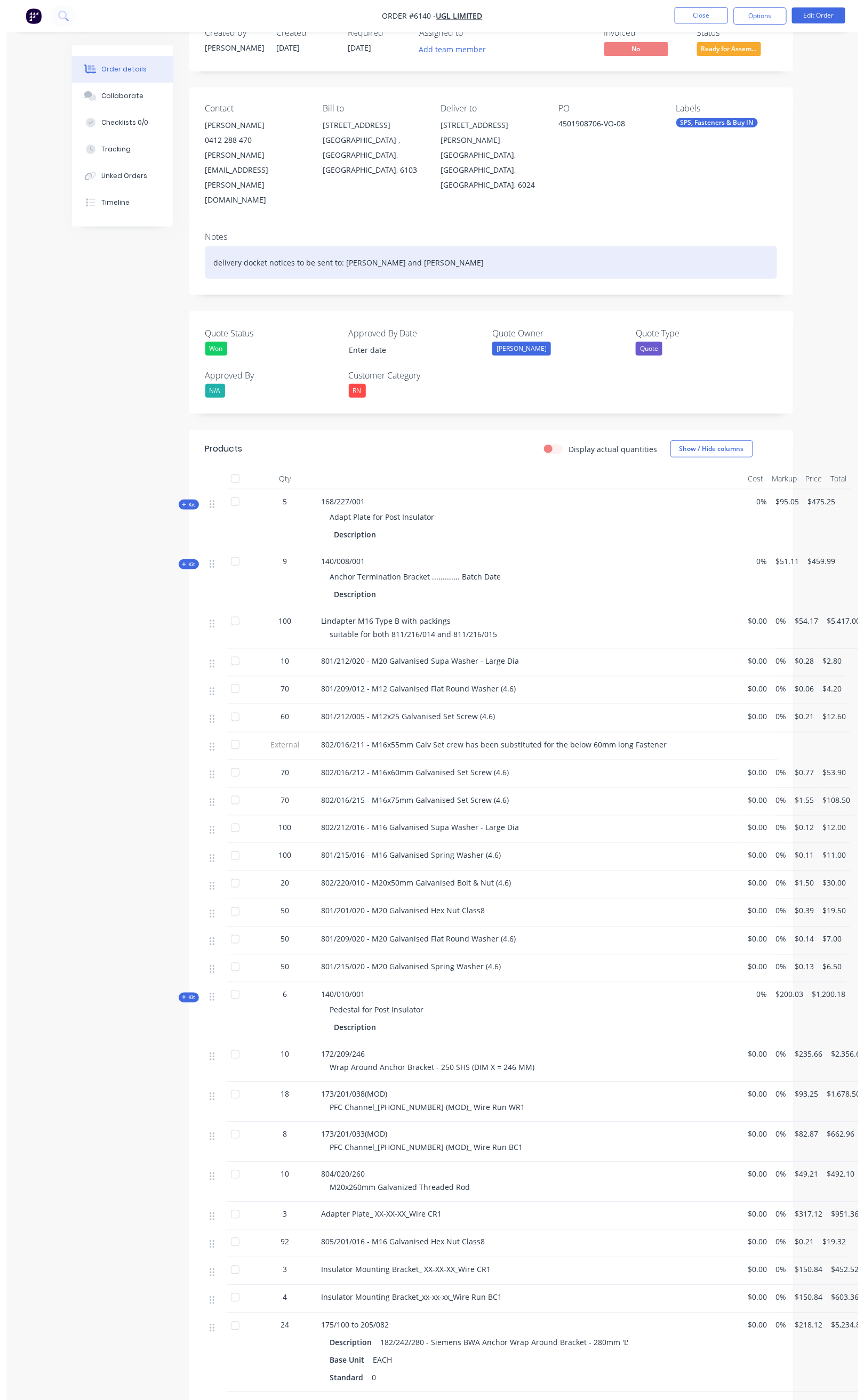
scroll to position [0, 0]
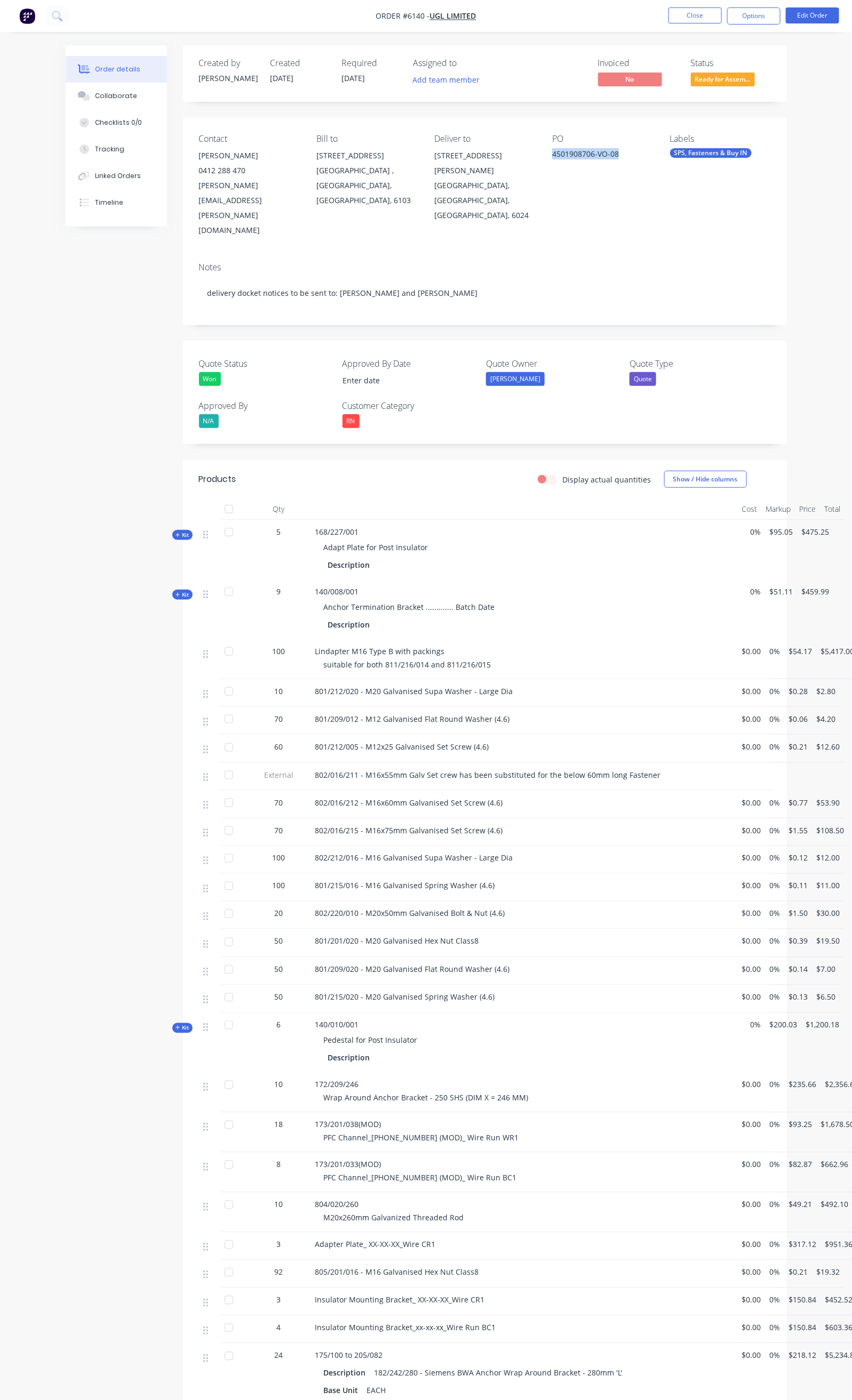
drag, startPoint x: 638, startPoint y: 155, endPoint x: 560, endPoint y: 162, distance: 78.3
click at [562, 162] on div "Contact [PERSON_NAME] [PHONE_NUMBER] [PERSON_NAME][EMAIL_ADDRESS][PERSON_NAME][…" at bounding box center [485, 186] width 604 height 136
click at [218, 521] on div at bounding box center [229, 532] width 22 height 22
click at [218, 581] on div at bounding box center [229, 592] width 22 height 22
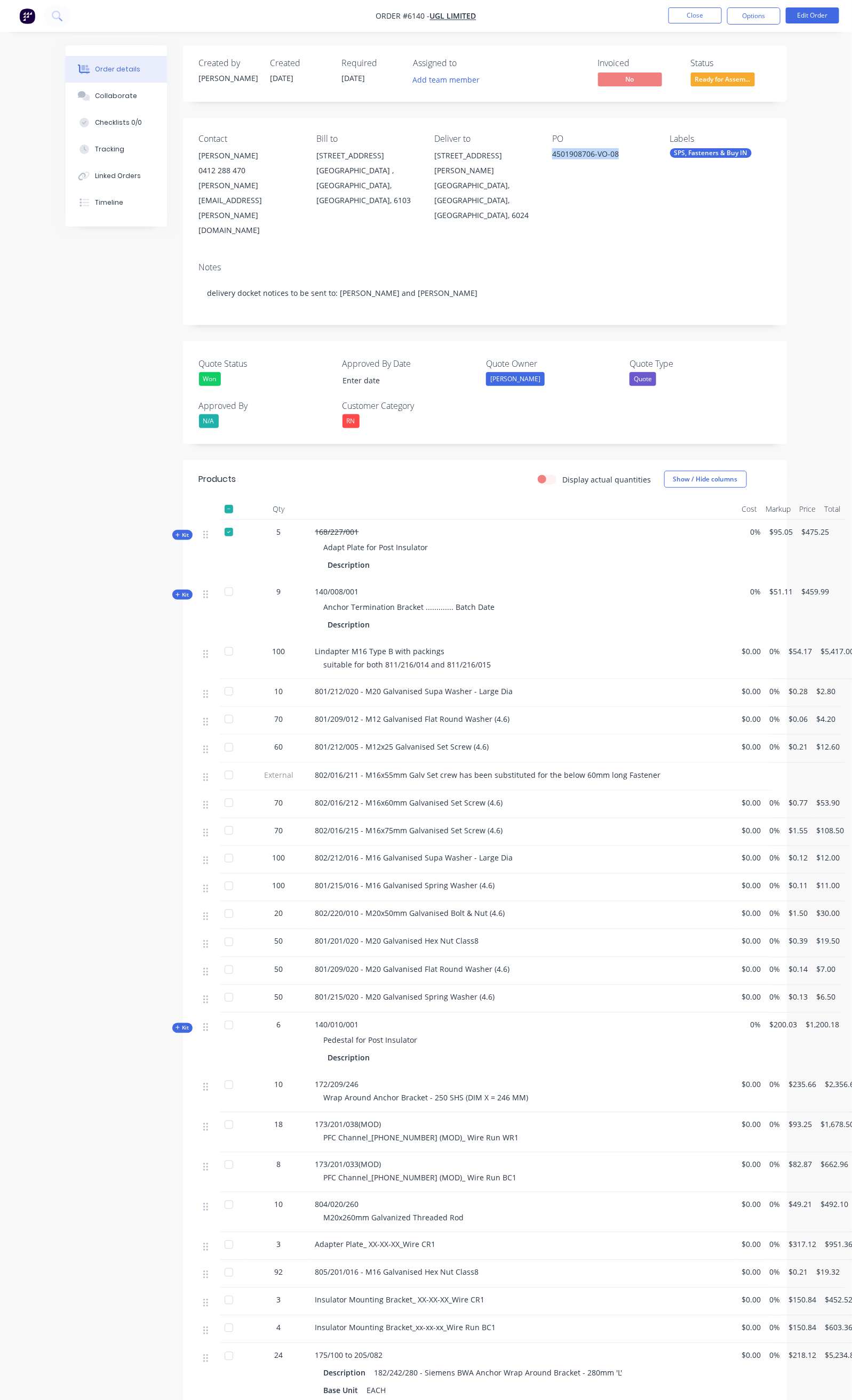
drag, startPoint x: 170, startPoint y: 487, endPoint x: 181, endPoint y: 480, distance: 13.0
click at [218, 521] on div at bounding box center [229, 532] width 22 height 22
click at [751, 10] on button "Options" at bounding box center [753, 16] width 53 height 17
click at [714, 150] on div "Delivery Docket" at bounding box center [721, 150] width 98 height 16
click at [709, 101] on div "Without pricing" at bounding box center [721, 107] width 98 height 16
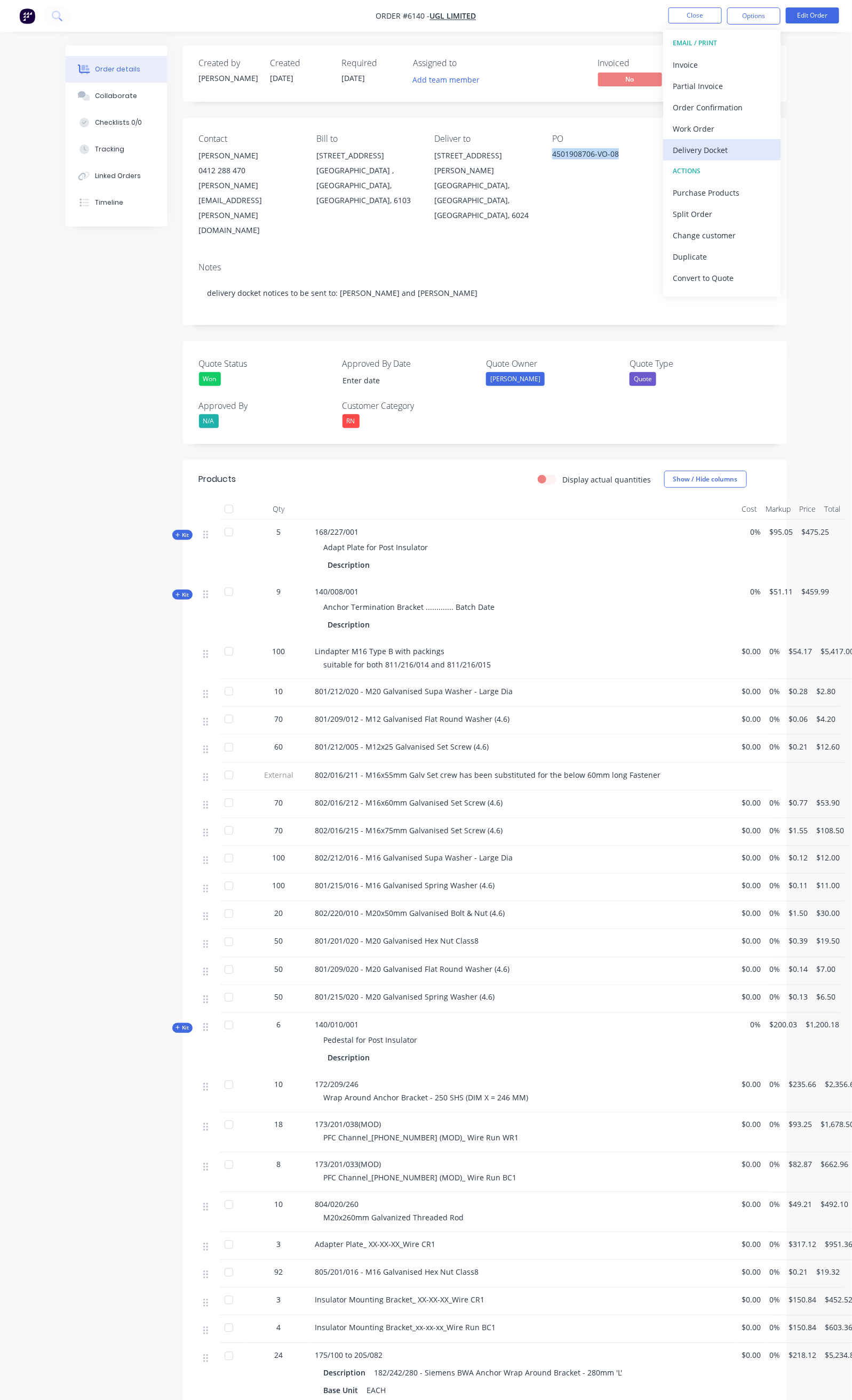
click at [711, 149] on div "Delivery Docket" at bounding box center [721, 150] width 98 height 16
click at [699, 114] on div "Without pricing" at bounding box center [721, 107] width 98 height 16
click at [609, 70] on div "Invoiced No Status Ready for Assem..." at bounding box center [645, 73] width 251 height 31
click at [679, 21] on button "Close" at bounding box center [694, 15] width 53 height 16
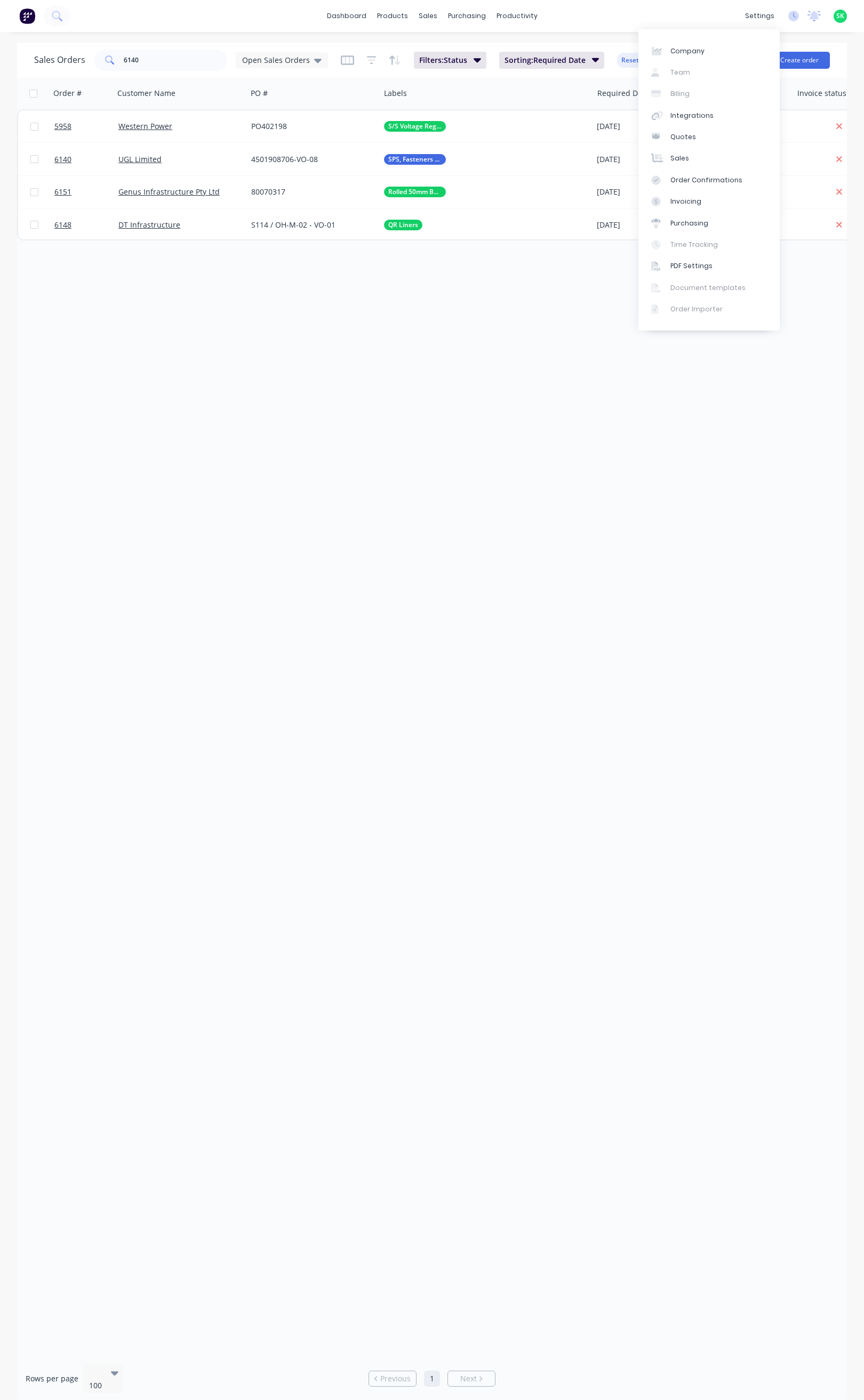
click at [590, 345] on div "Order # Customer Name PO # Labels Required Date Status Invoice status Total ($)…" at bounding box center [432, 716] width 830 height 1277
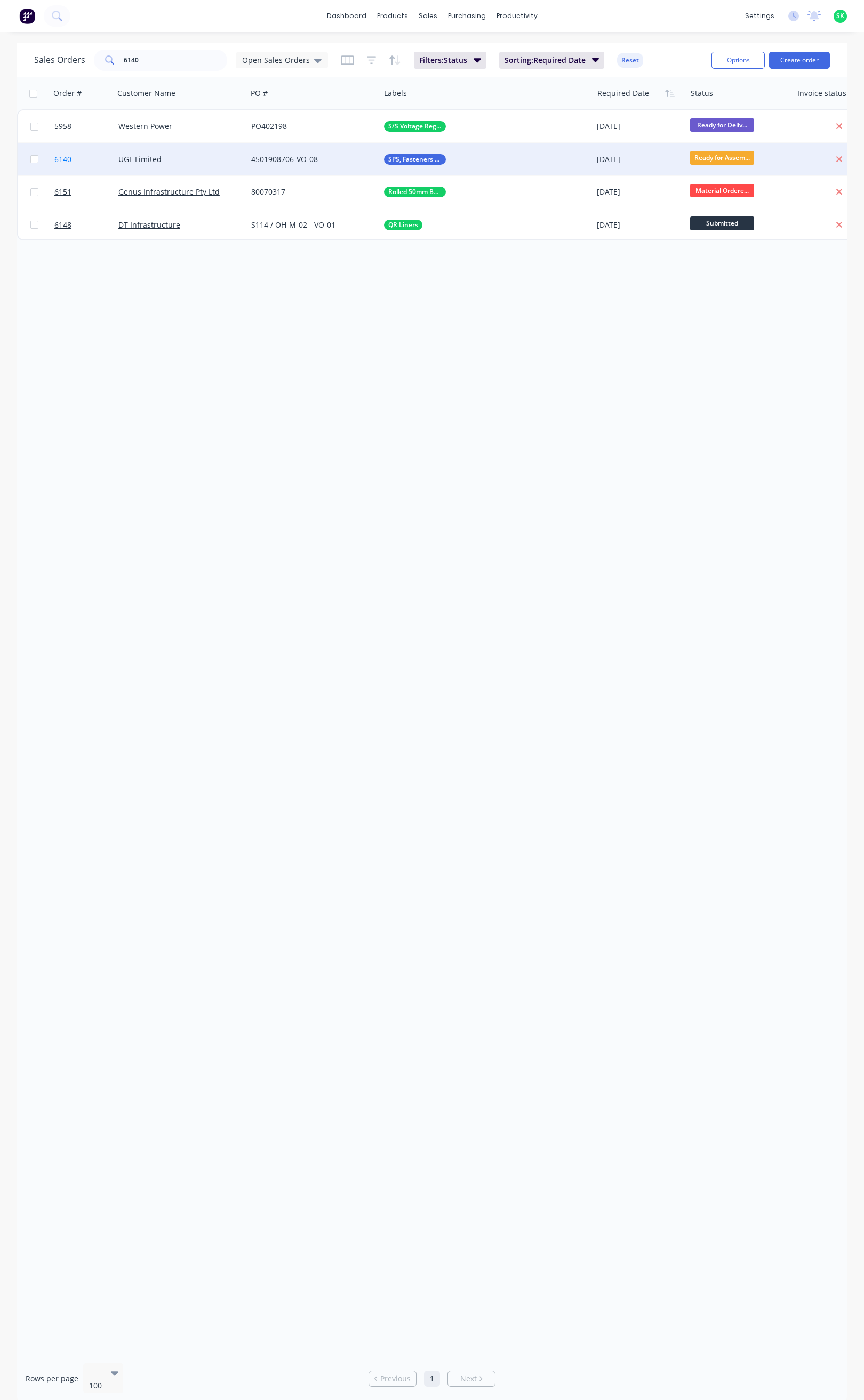
click at [70, 156] on span "6140" at bounding box center [63, 159] width 17 height 10
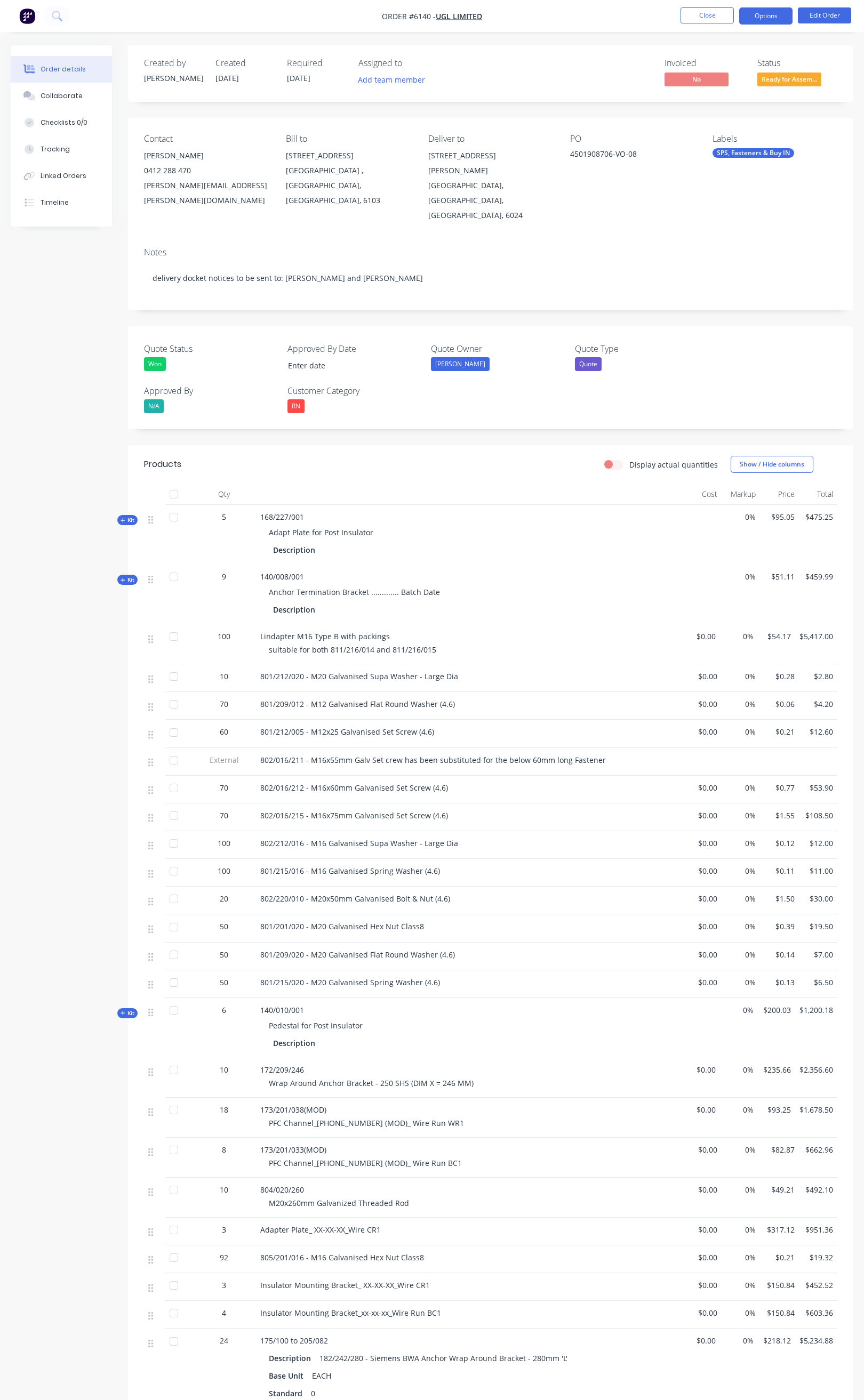
click at [761, 8] on button "Options" at bounding box center [765, 16] width 53 height 17
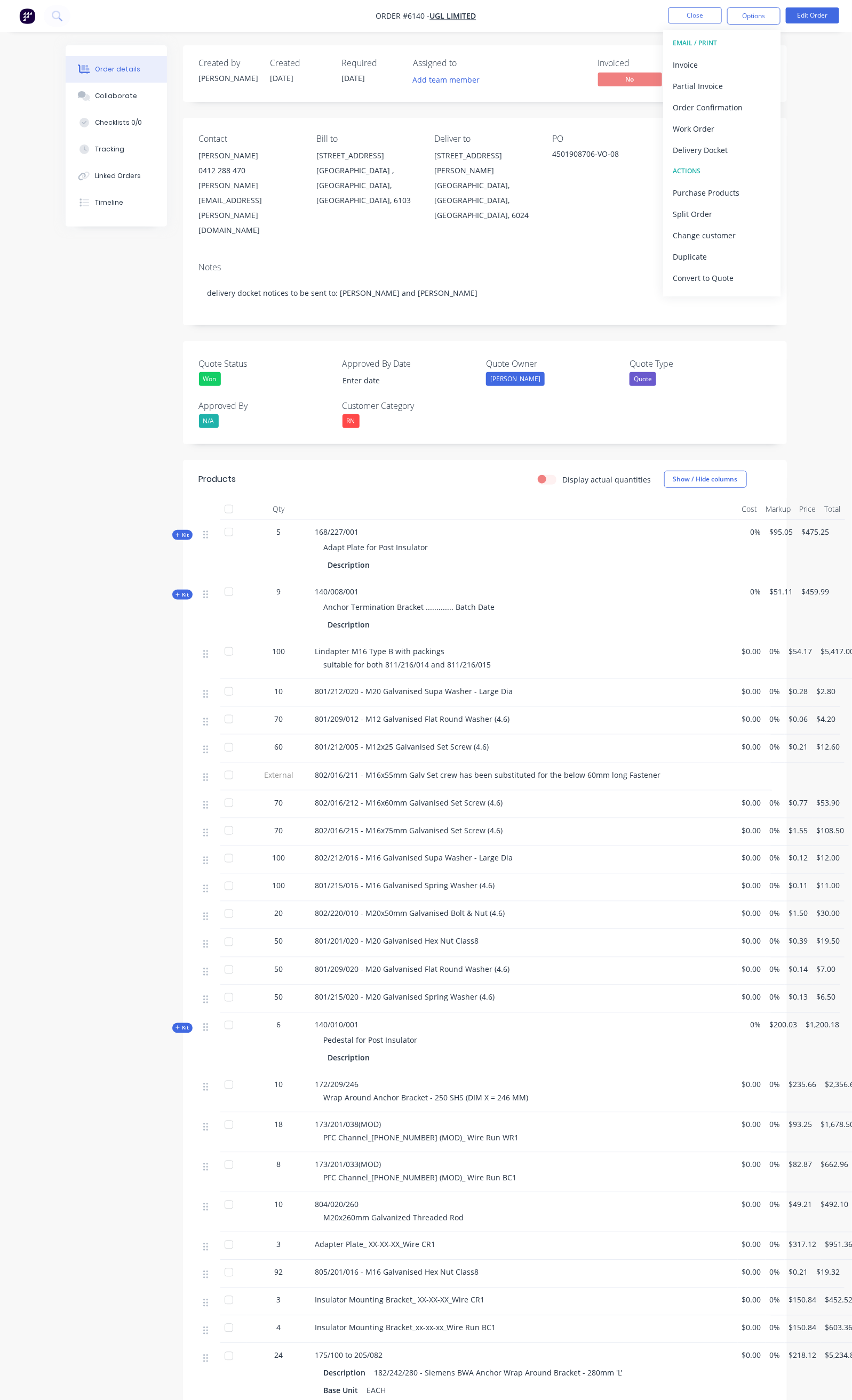
click at [705, 146] on div "Delivery Docket" at bounding box center [721, 150] width 98 height 16
click at [707, 101] on div "Without pricing" at bounding box center [721, 107] width 98 height 16
click at [693, 11] on button "Close" at bounding box center [694, 15] width 53 height 16
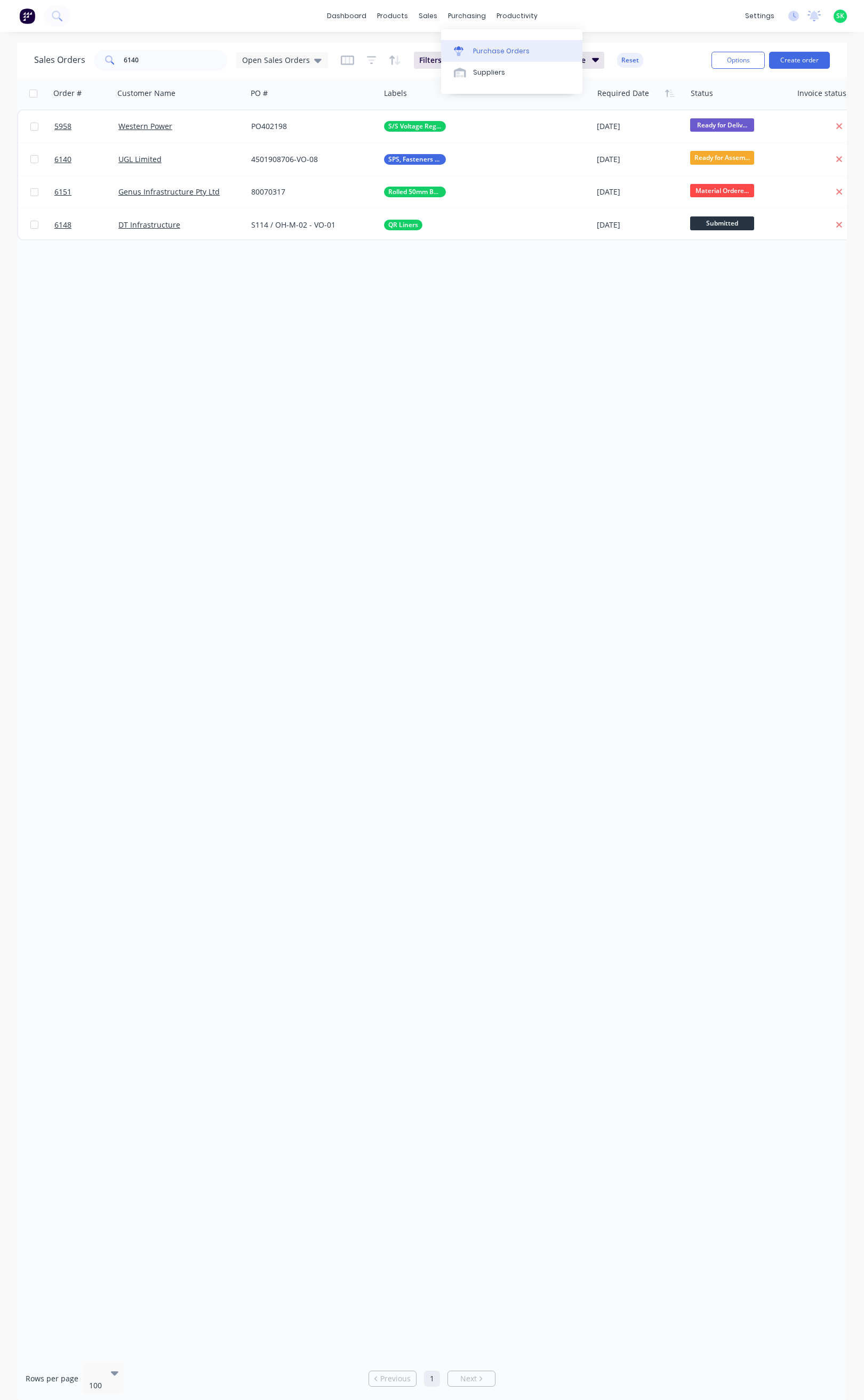
click at [473, 47] on div "Purchase Orders" at bounding box center [501, 51] width 57 height 10
